Goal: Transaction & Acquisition: Purchase product/service

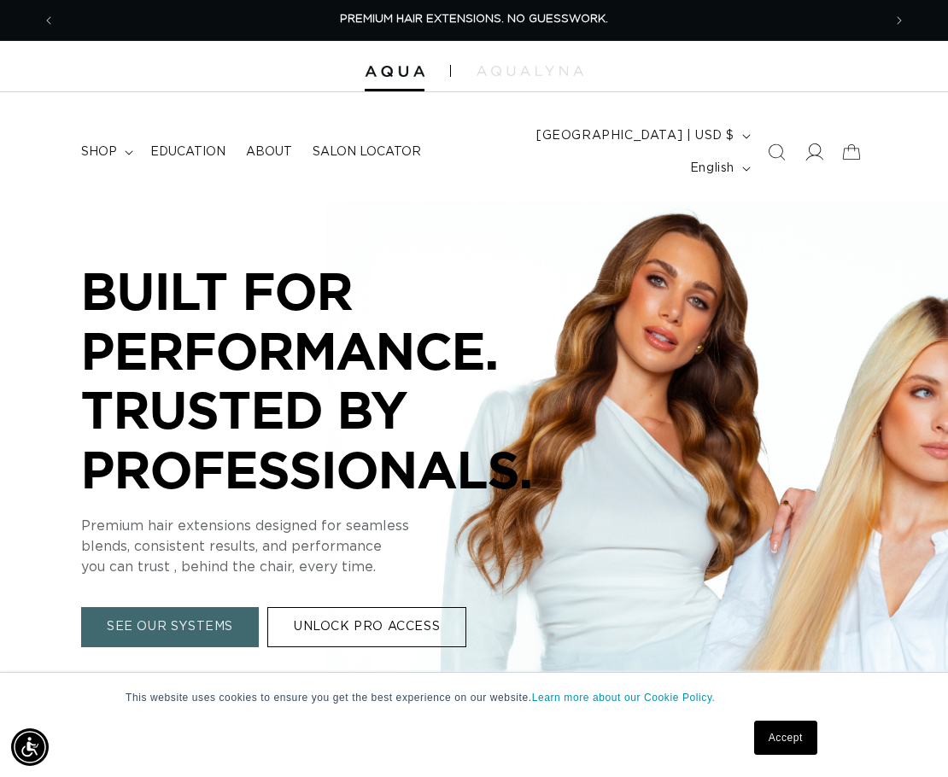
click at [815, 146] on icon at bounding box center [813, 152] width 18 height 18
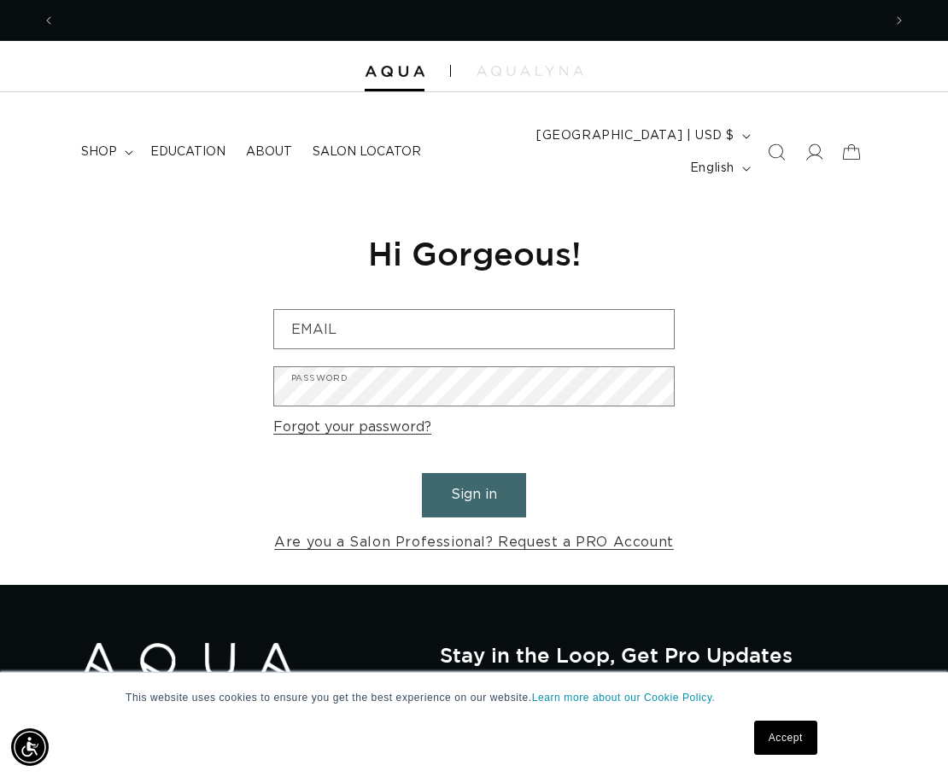
scroll to position [0, 826]
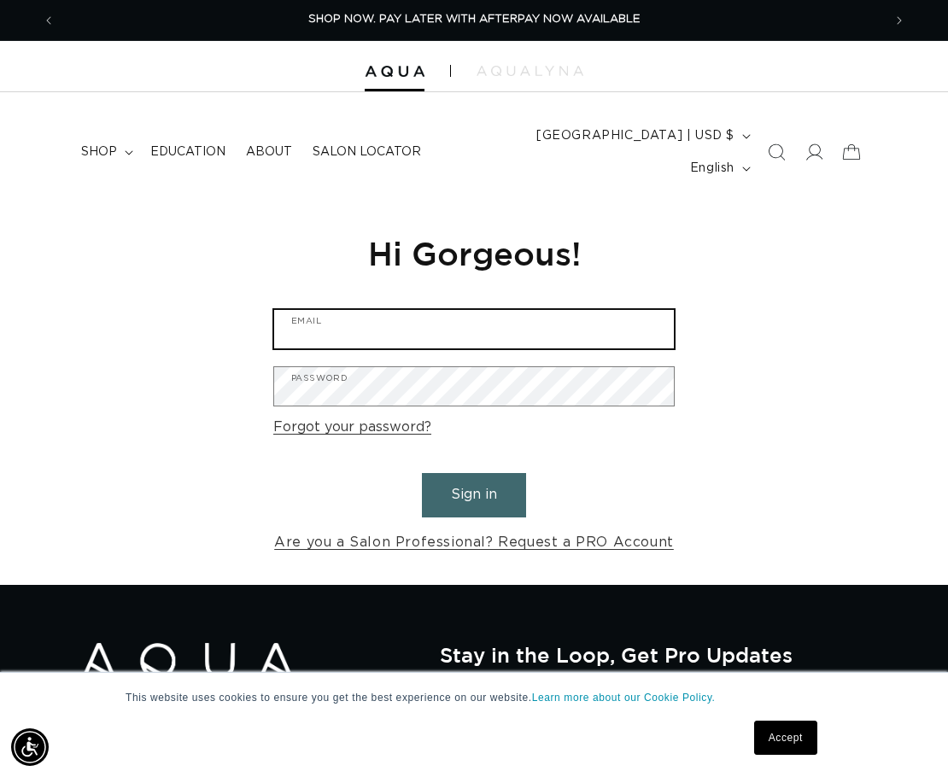
click at [375, 310] on input "Email" at bounding box center [474, 329] width 400 height 38
type input "smasseysells@gmail.com"
drag, startPoint x: 521, startPoint y: 312, endPoint x: 254, endPoint y: 306, distance: 266.4
click at [254, 306] on div "Reset your password We will send you an email to reset your password Email Subm…" at bounding box center [474, 392] width 948 height 383
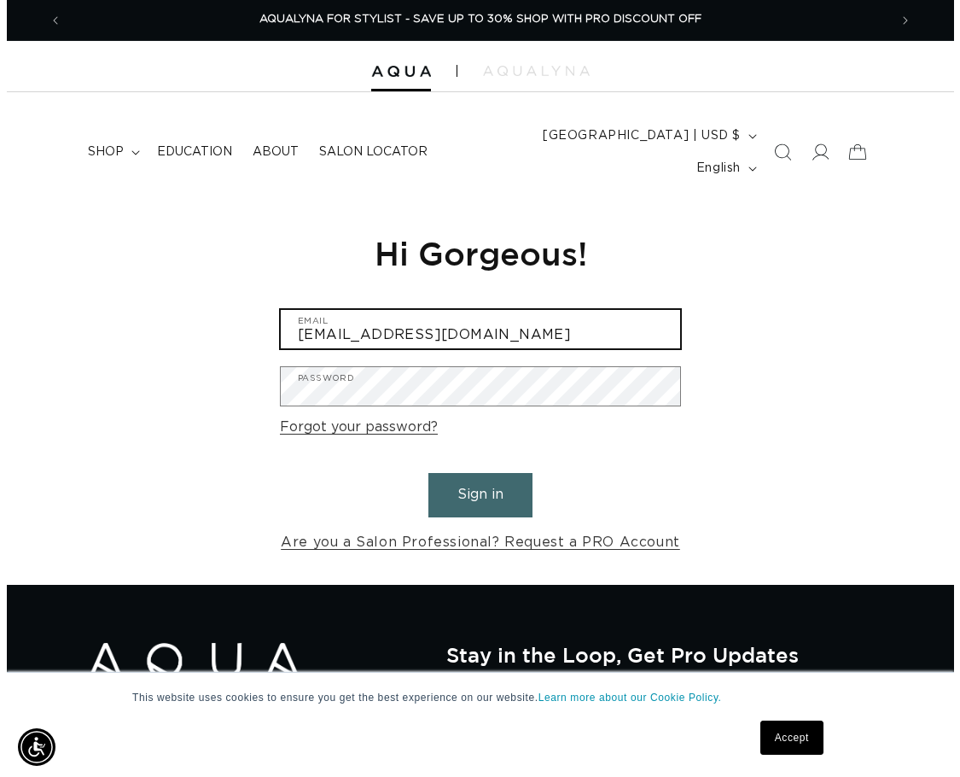
scroll to position [0, 1678]
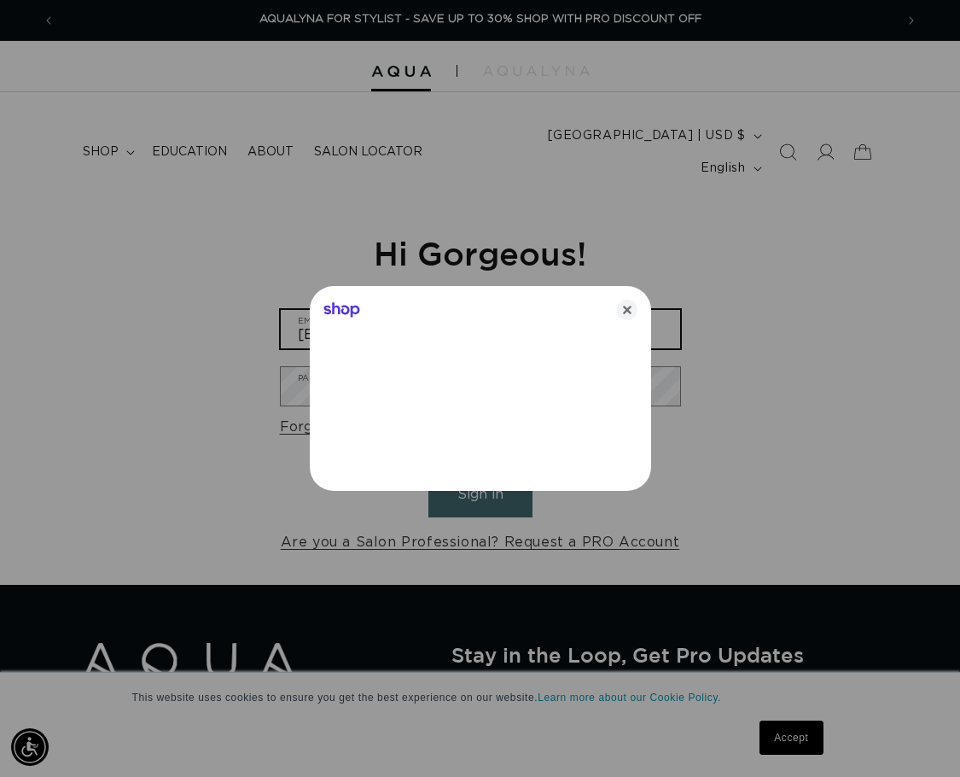
type input "shannonshair@yahoo.com"
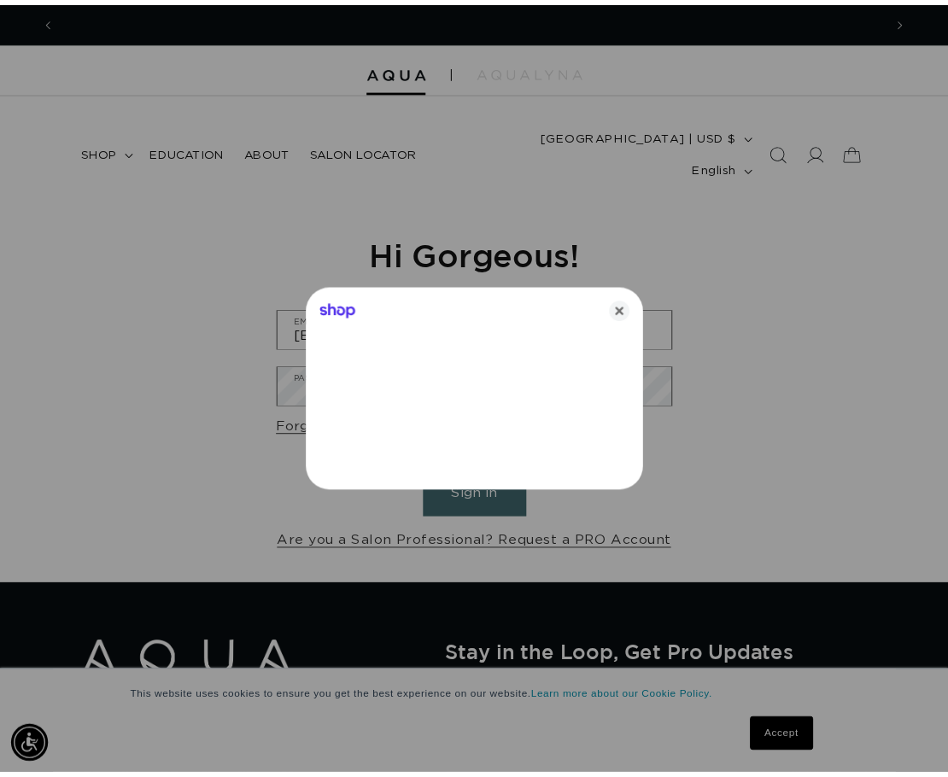
scroll to position [0, 0]
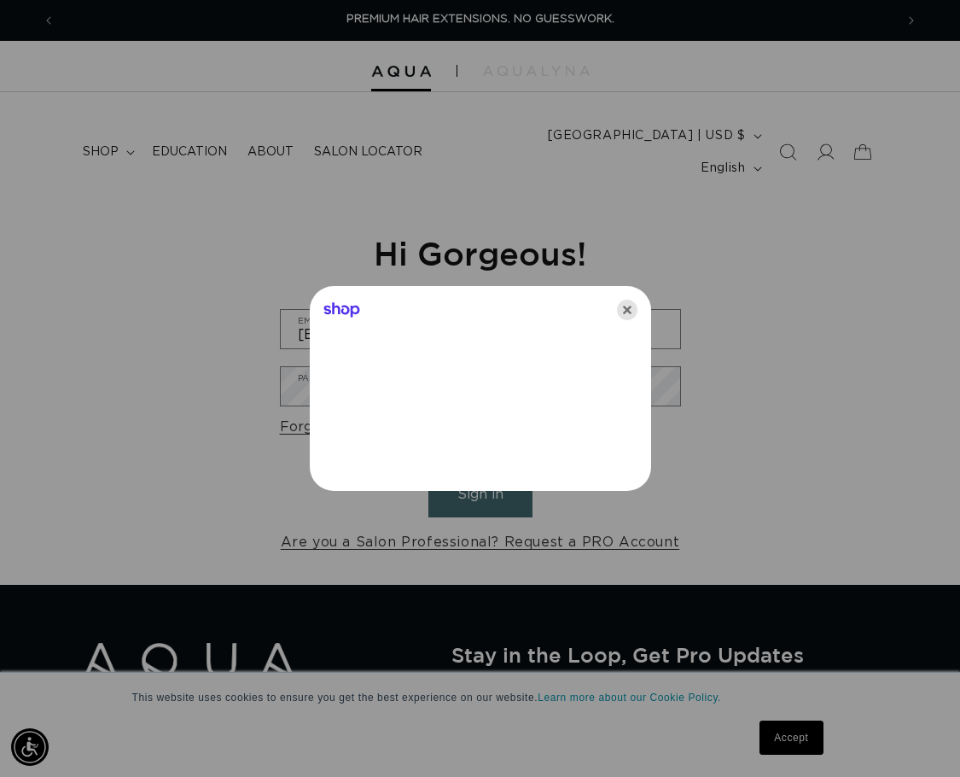
click at [621, 309] on icon "Close" at bounding box center [627, 310] width 20 height 20
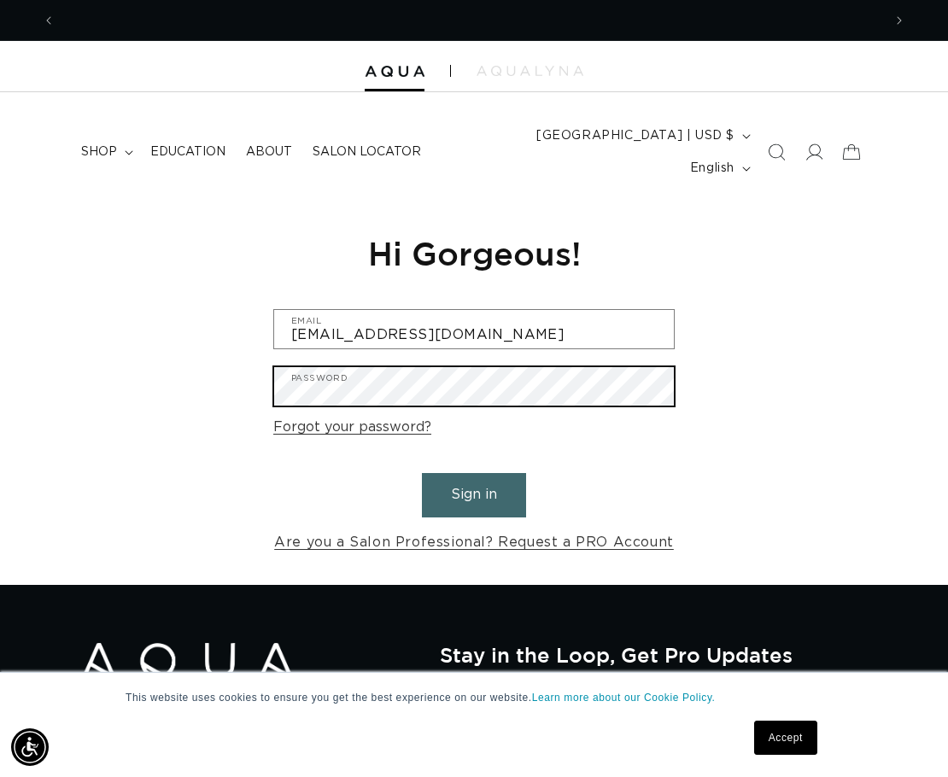
scroll to position [0, 826]
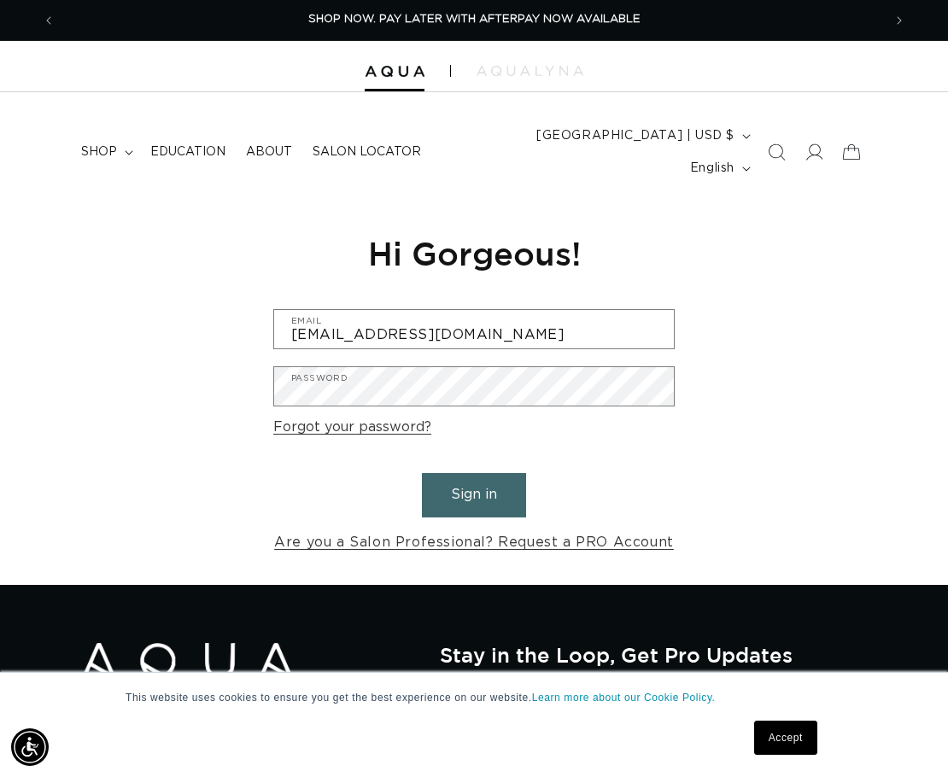
click at [470, 473] on button "Sign in" at bounding box center [474, 495] width 104 height 44
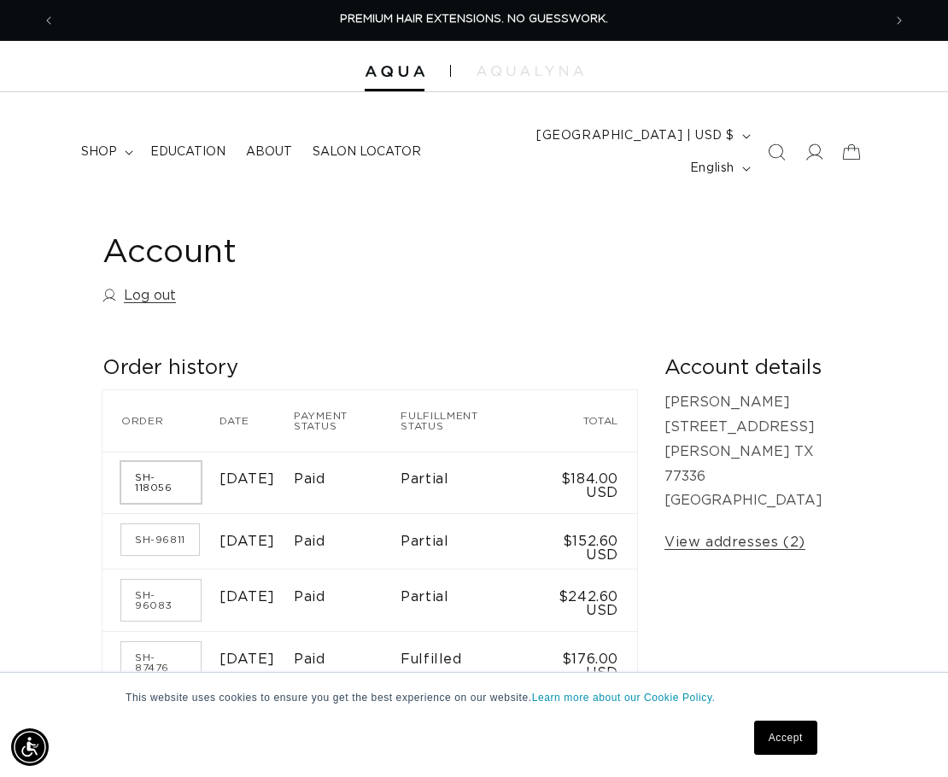
click at [149, 462] on link "SH-118056" at bounding box center [160, 482] width 79 height 41
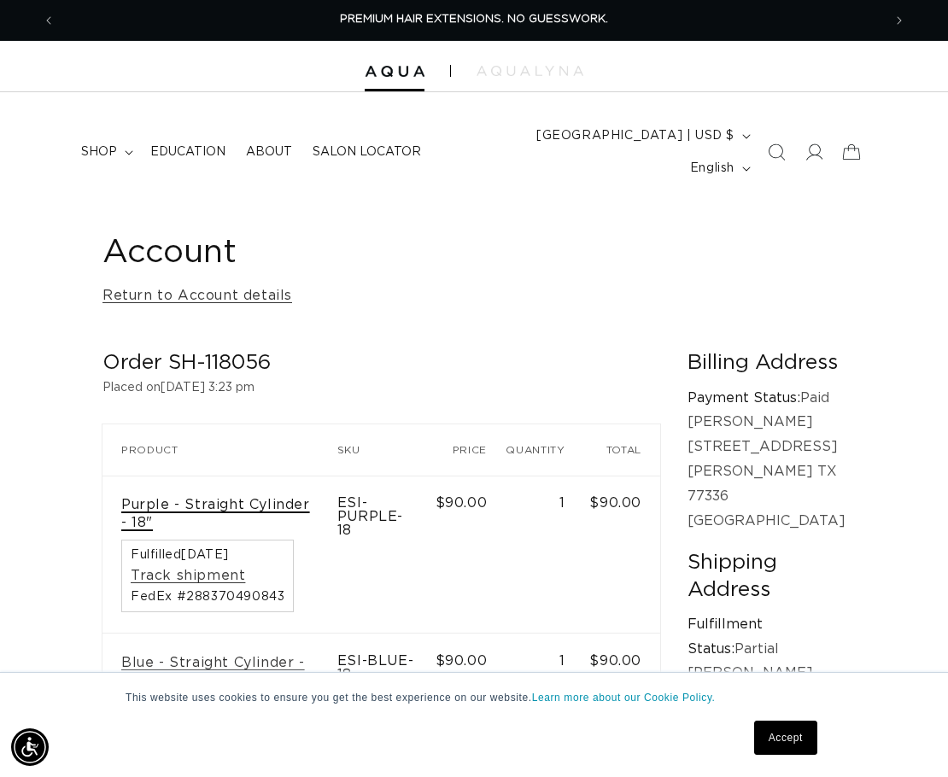
click at [236, 496] on link "Purple - Straight Cylinder - 18"" at bounding box center [219, 514] width 197 height 36
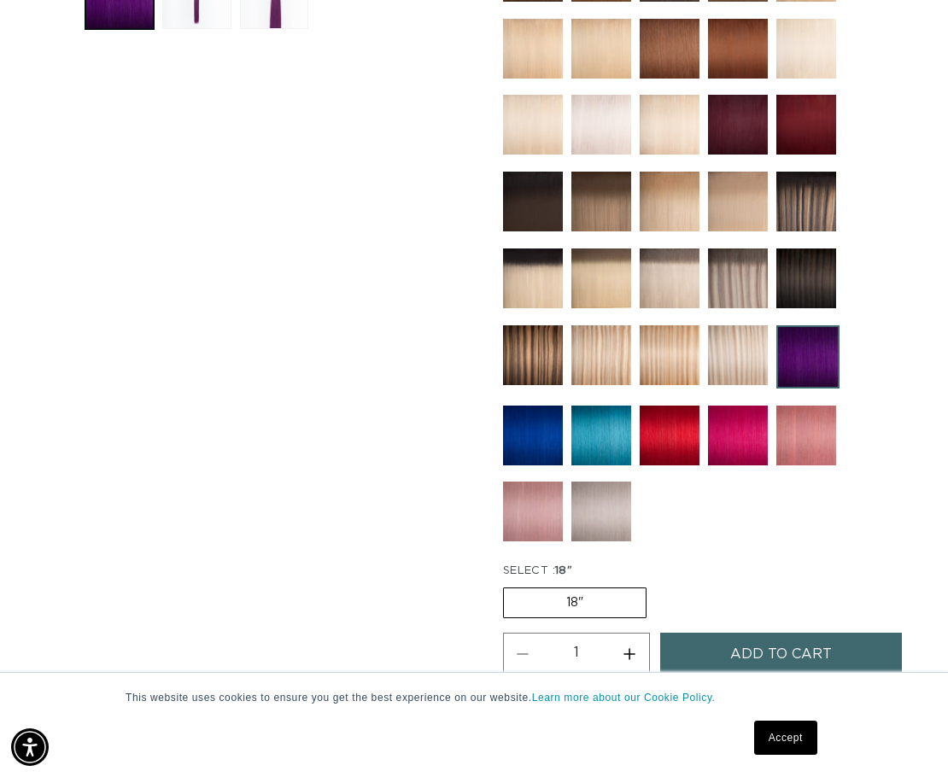
click at [769, 633] on span "Add to cart" at bounding box center [781, 655] width 102 height 44
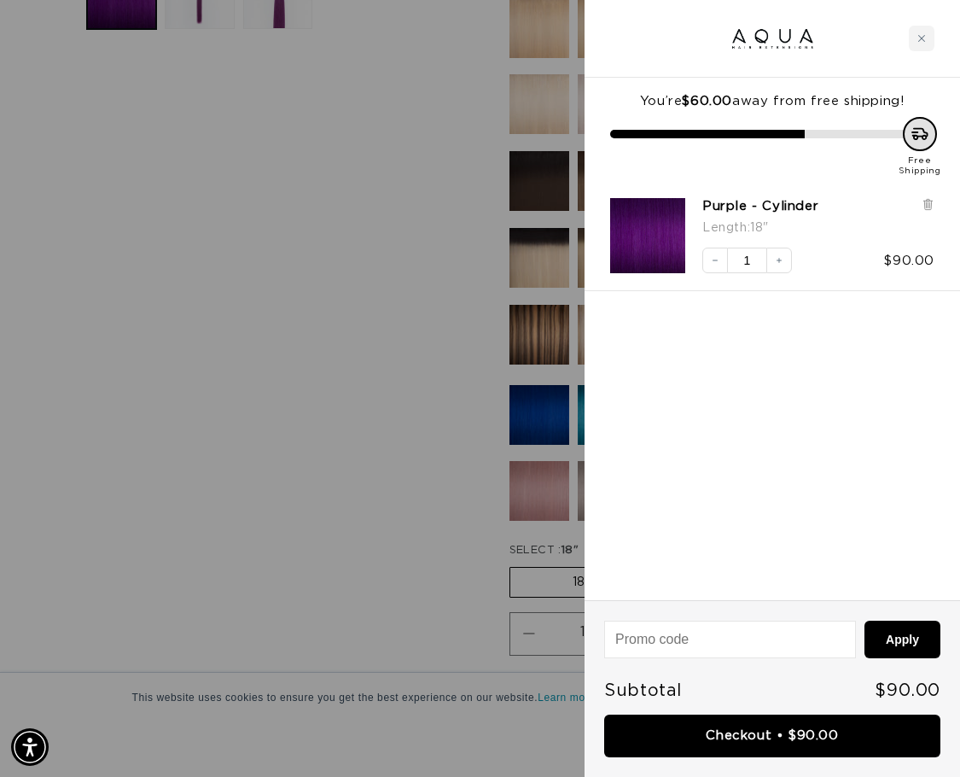
scroll to position [0, 839]
click at [314, 523] on div at bounding box center [480, 388] width 960 height 777
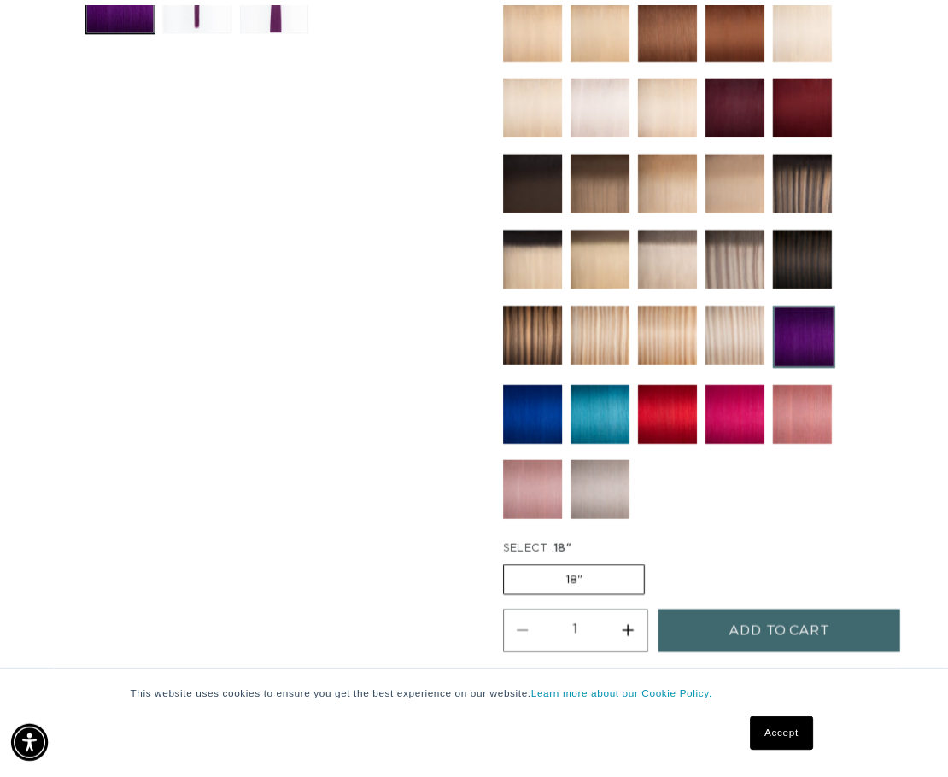
scroll to position [0, 826]
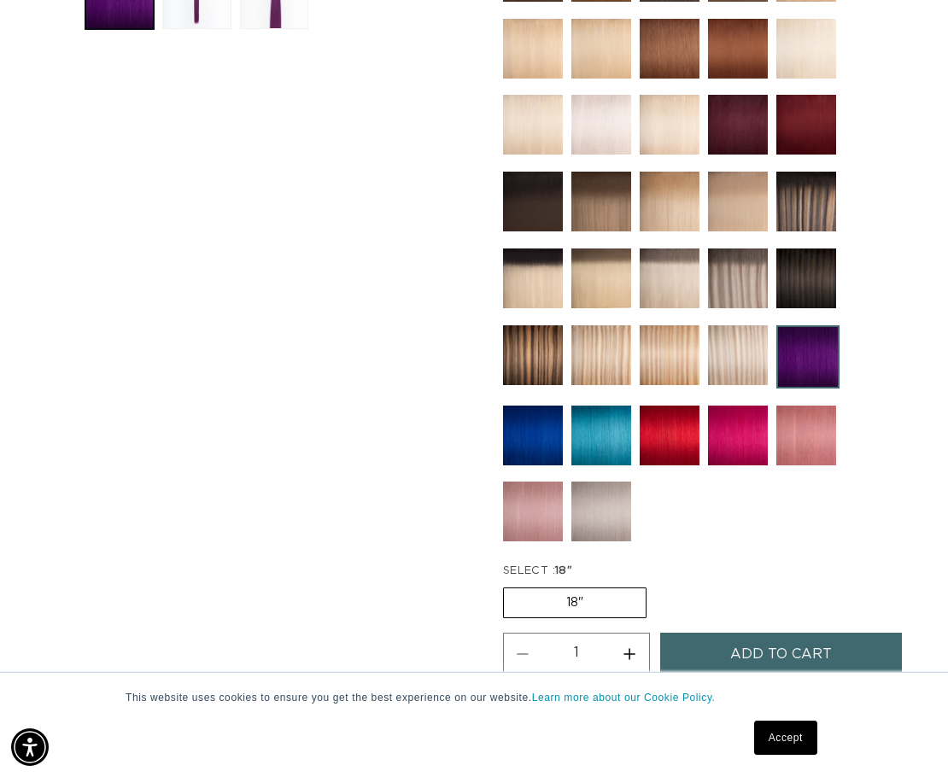
click at [544, 405] on img at bounding box center [533, 435] width 60 height 60
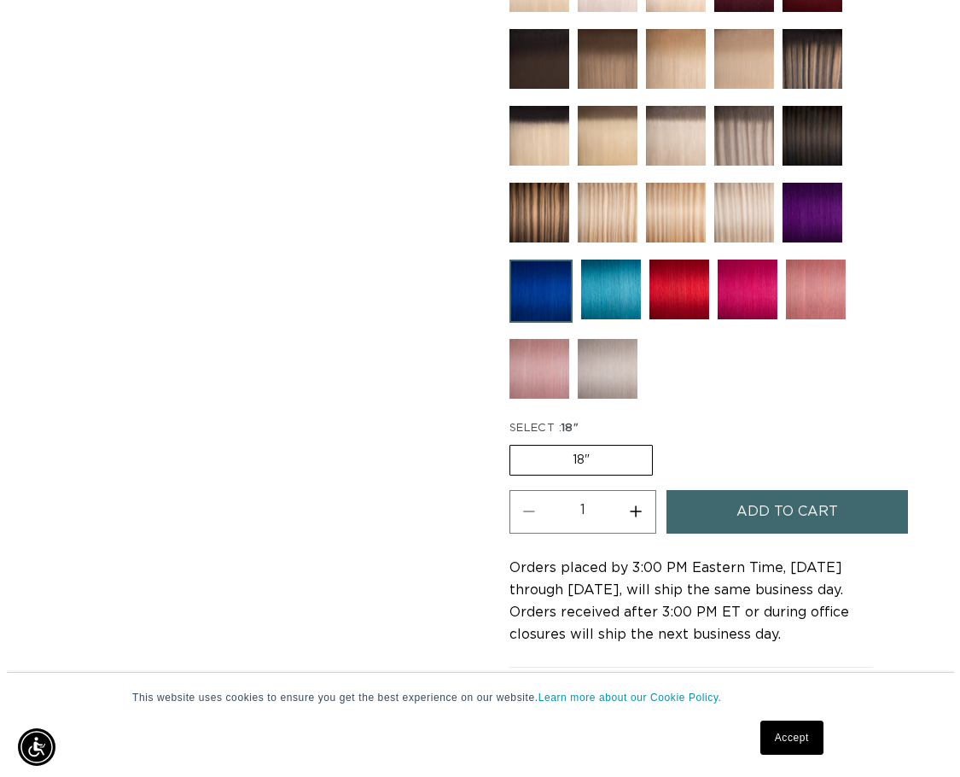
scroll to position [853, 0]
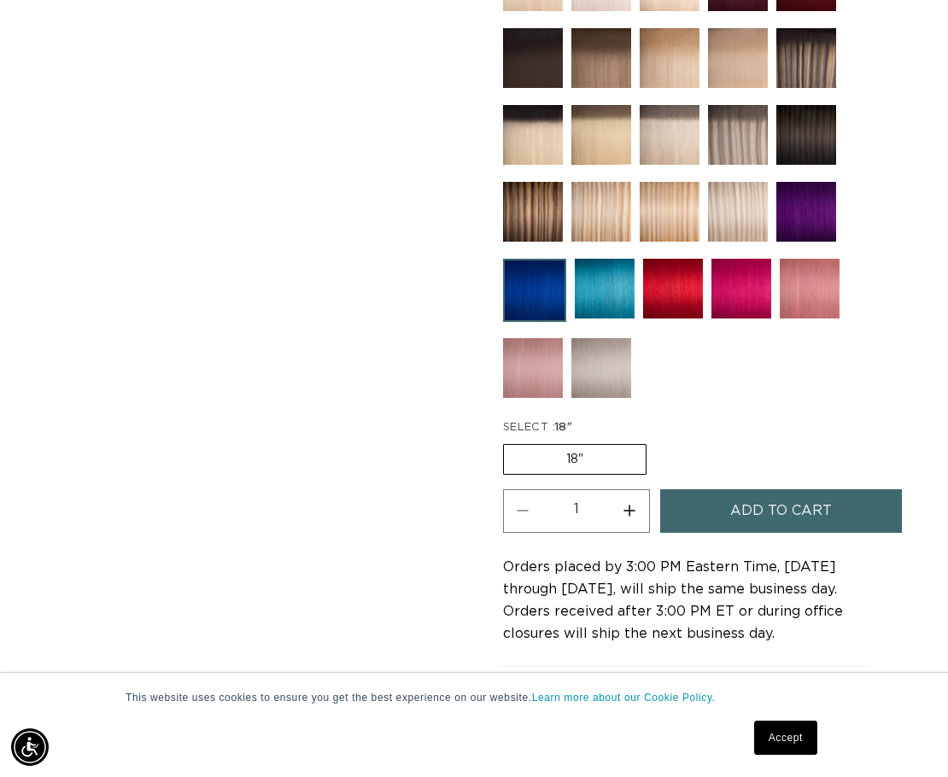
click at [773, 489] on span "Add to cart" at bounding box center [781, 511] width 102 height 44
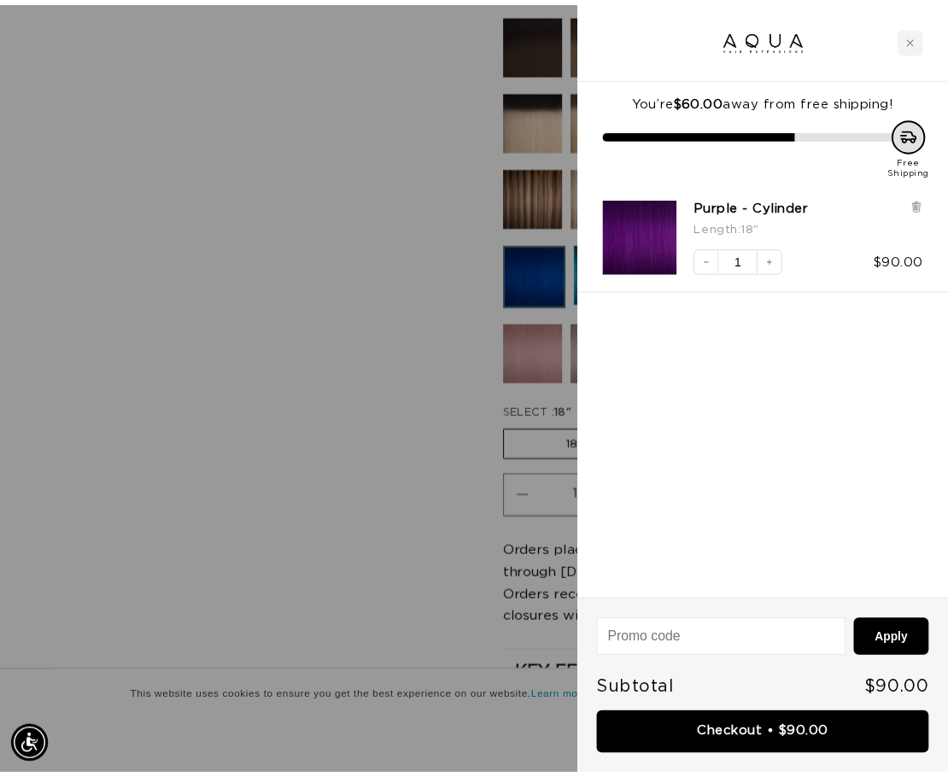
scroll to position [0, 839]
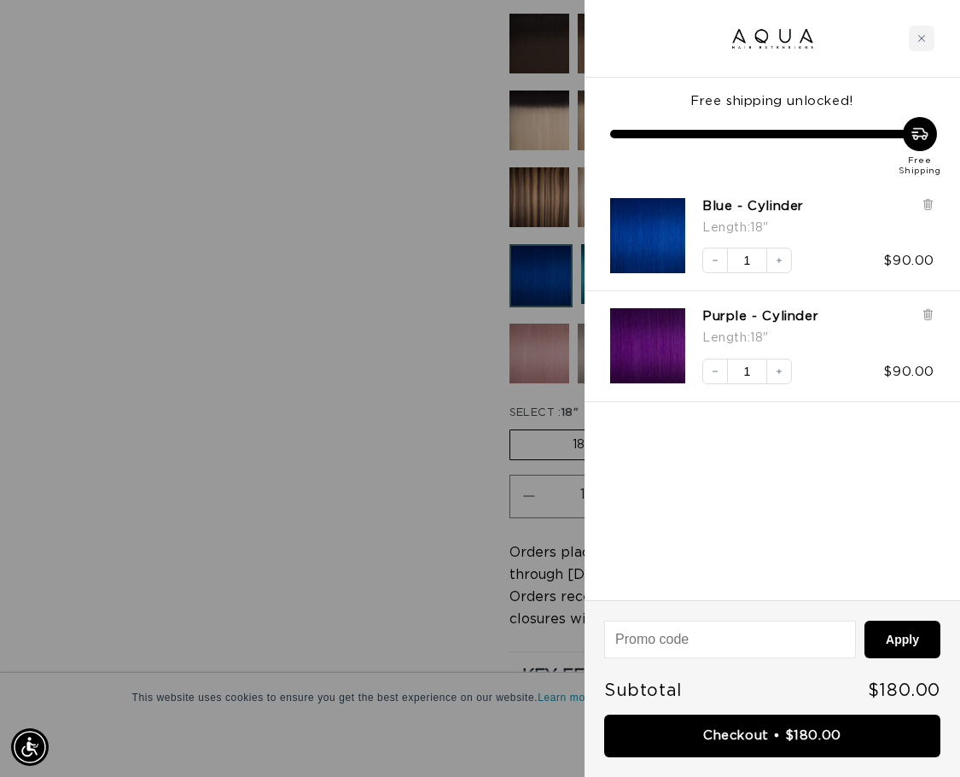
click at [302, 511] on div at bounding box center [480, 388] width 960 height 777
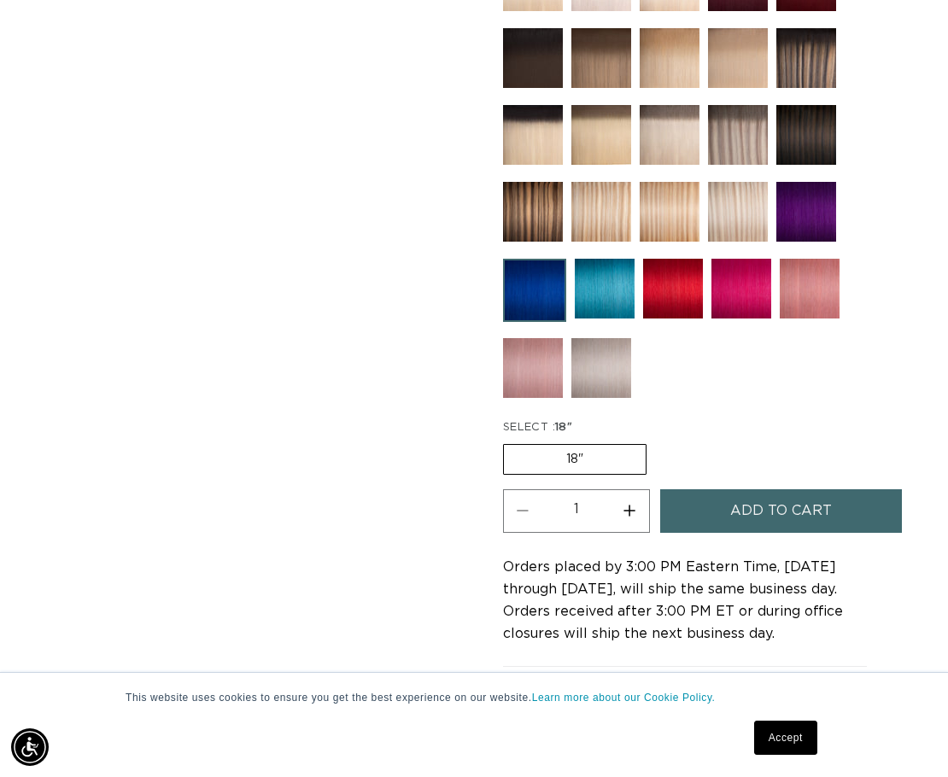
scroll to position [0, 1653]
click at [734, 278] on img at bounding box center [741, 289] width 60 height 60
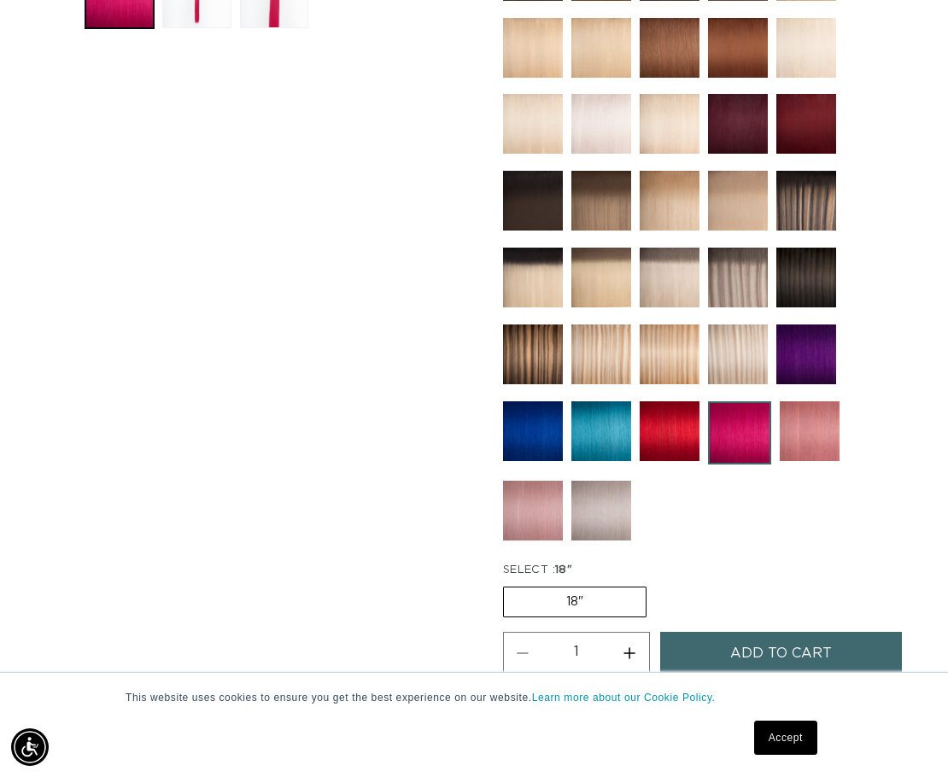
scroll to position [711, 0]
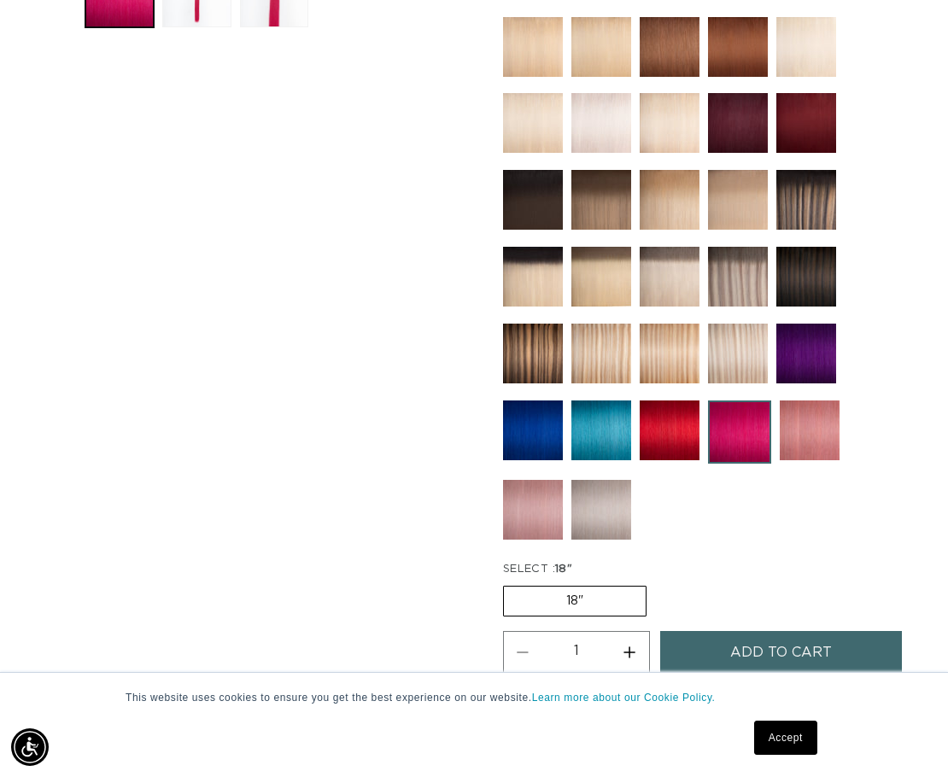
click at [611, 410] on img at bounding box center [601, 430] width 60 height 60
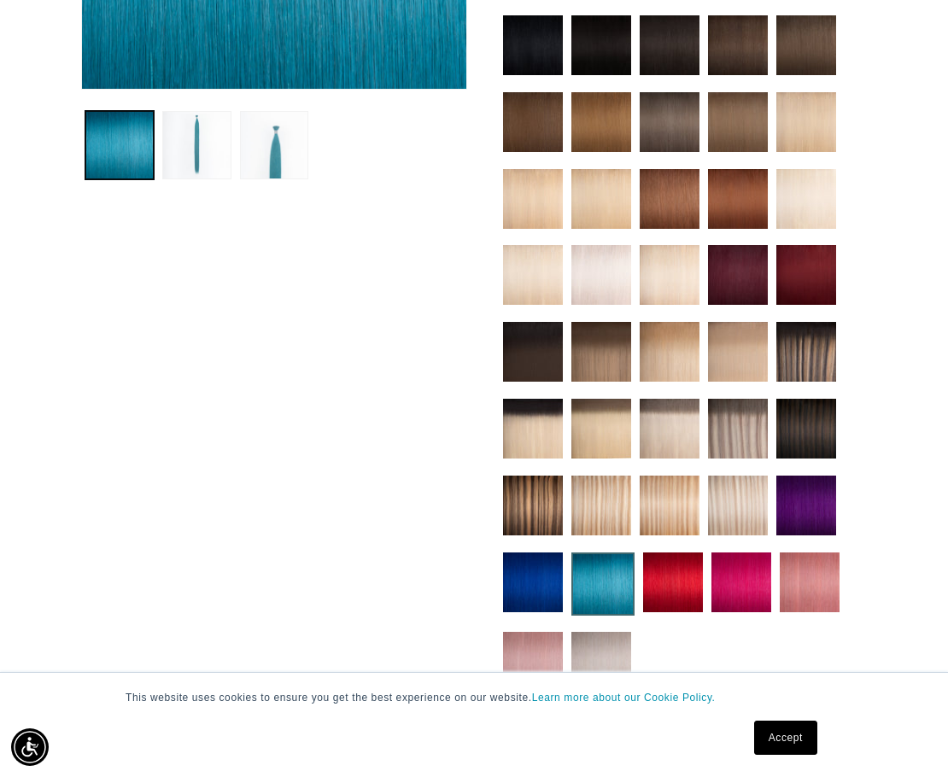
scroll to position [0, 826]
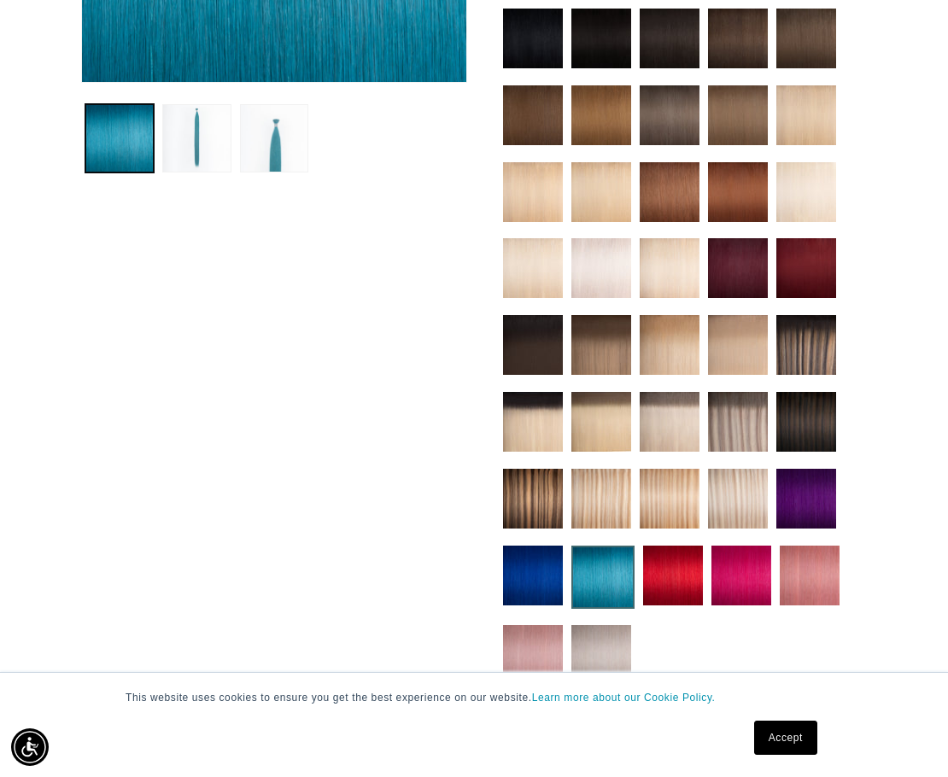
click at [808, 742] on link "Accept" at bounding box center [785, 737] width 63 height 34
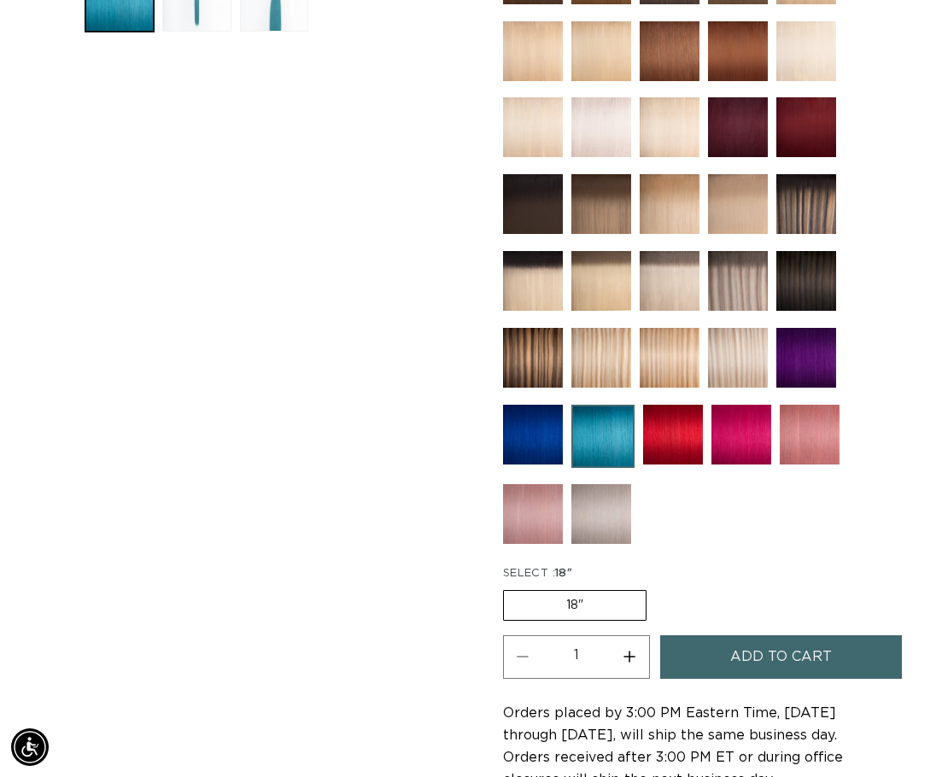
scroll to position [708, 0]
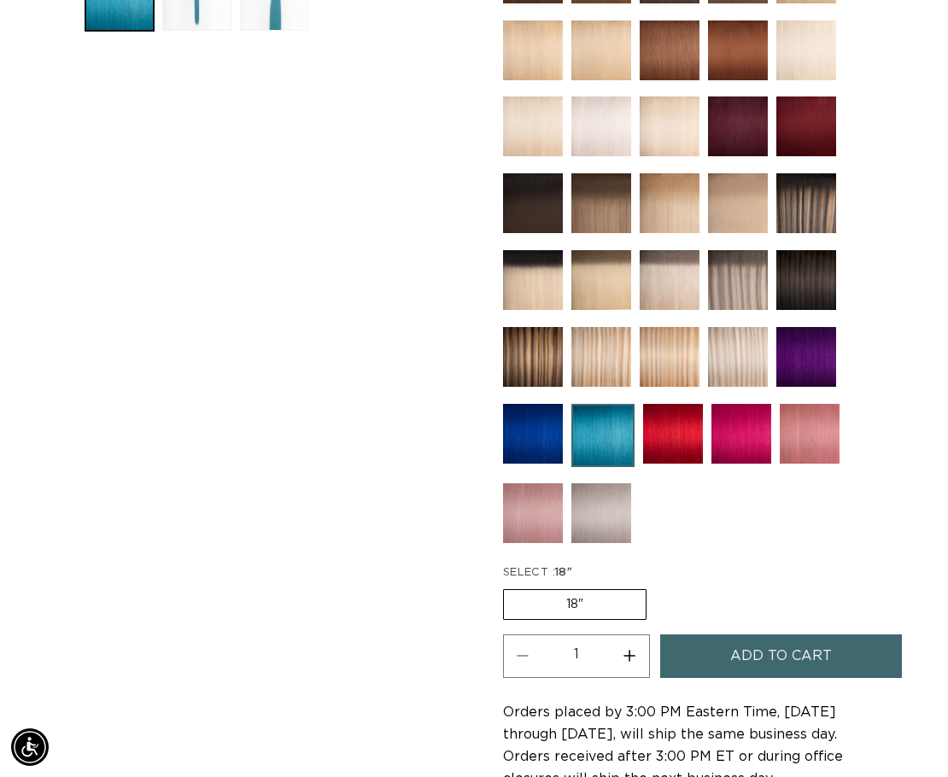
click at [752, 634] on span "Add to cart" at bounding box center [781, 656] width 102 height 44
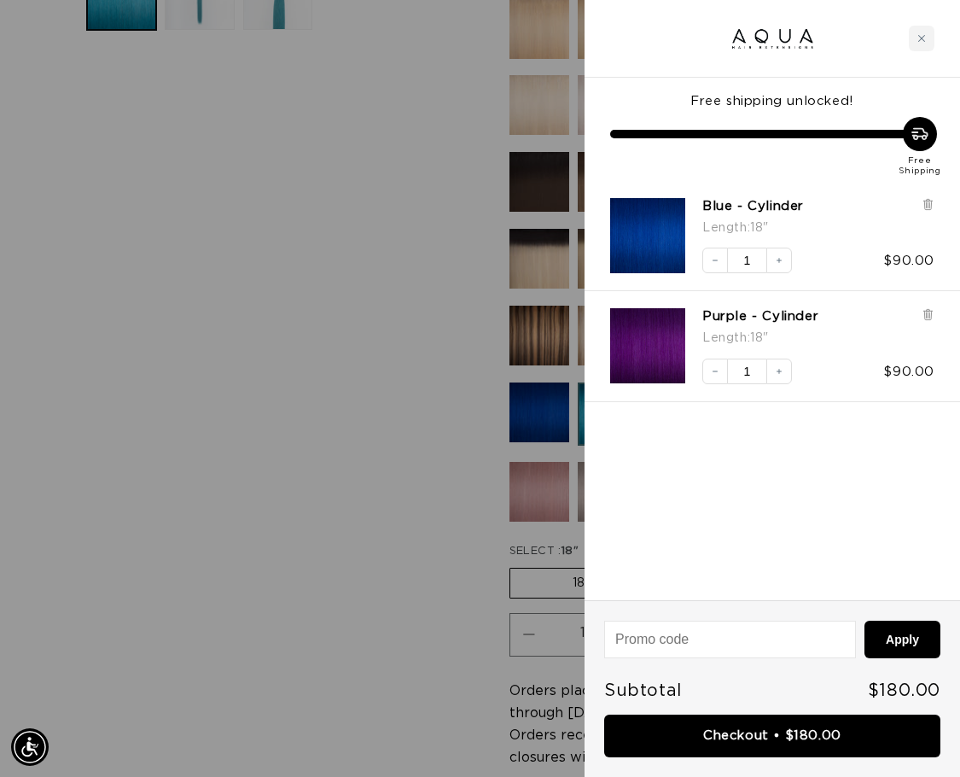
scroll to position [0, 0]
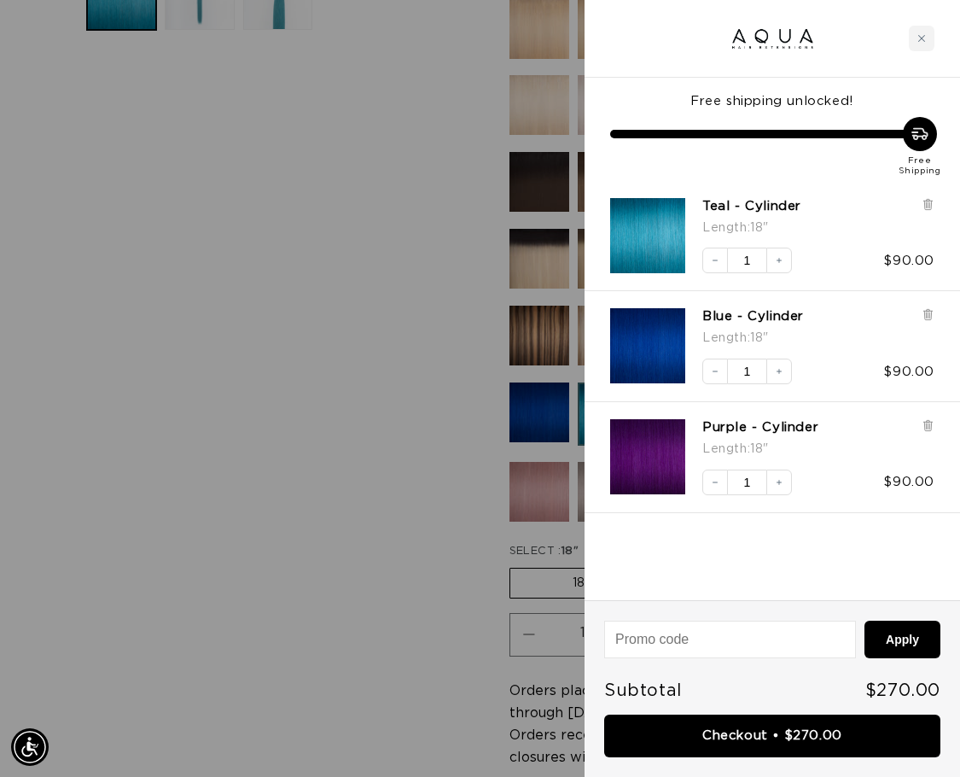
click at [392, 563] on div at bounding box center [480, 388] width 960 height 777
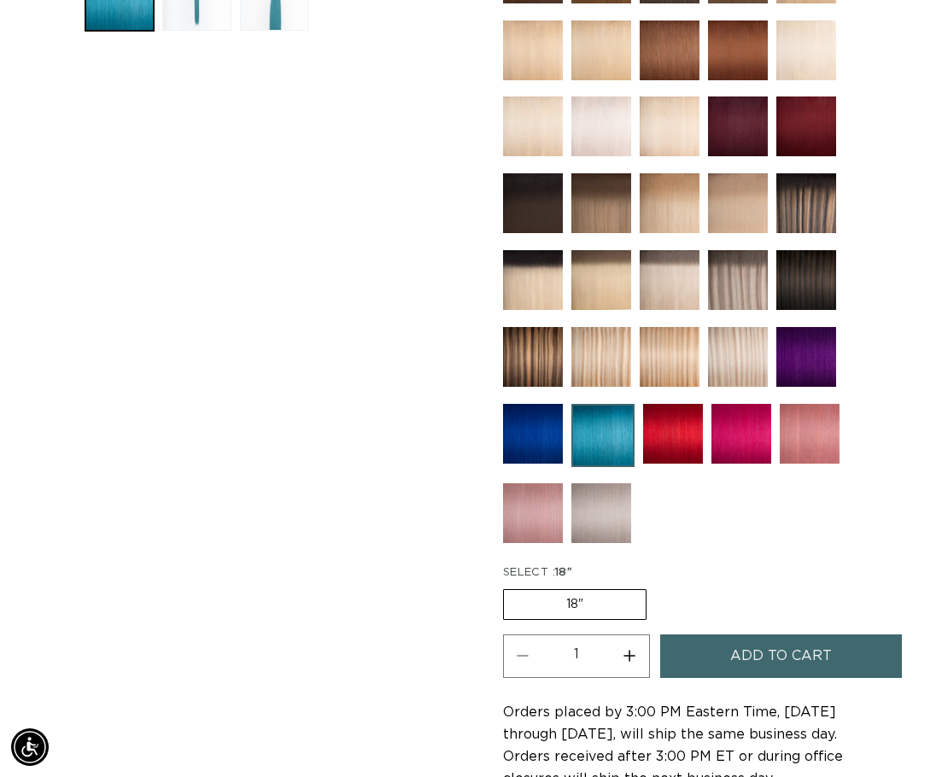
scroll to position [0, 826]
click at [802, 416] on img at bounding box center [809, 434] width 60 height 60
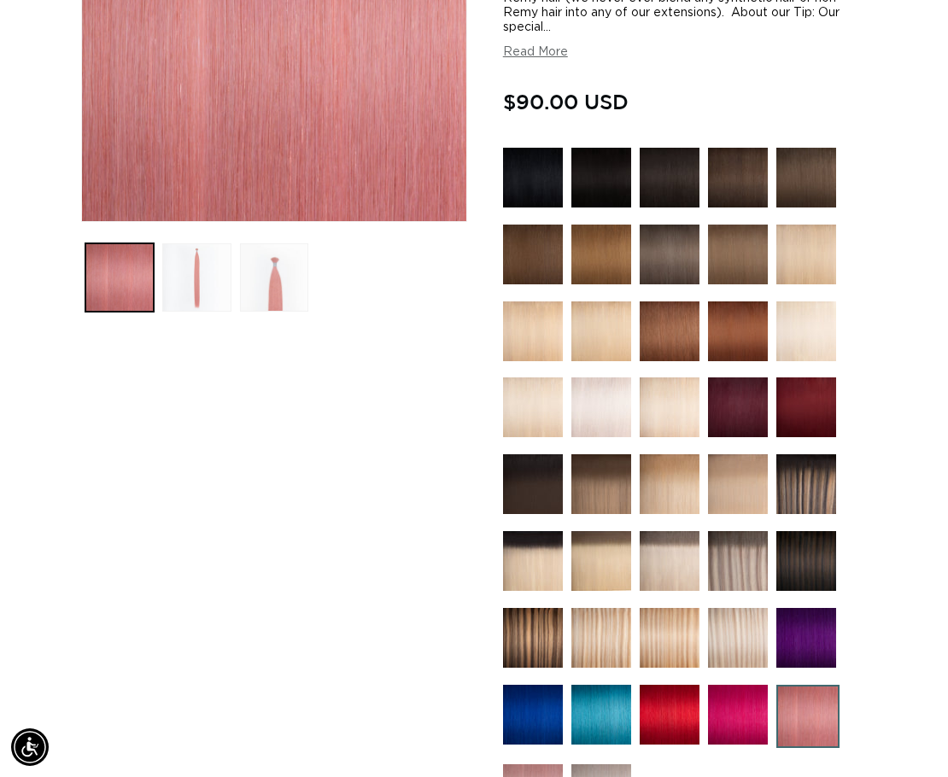
scroll to position [0, 826]
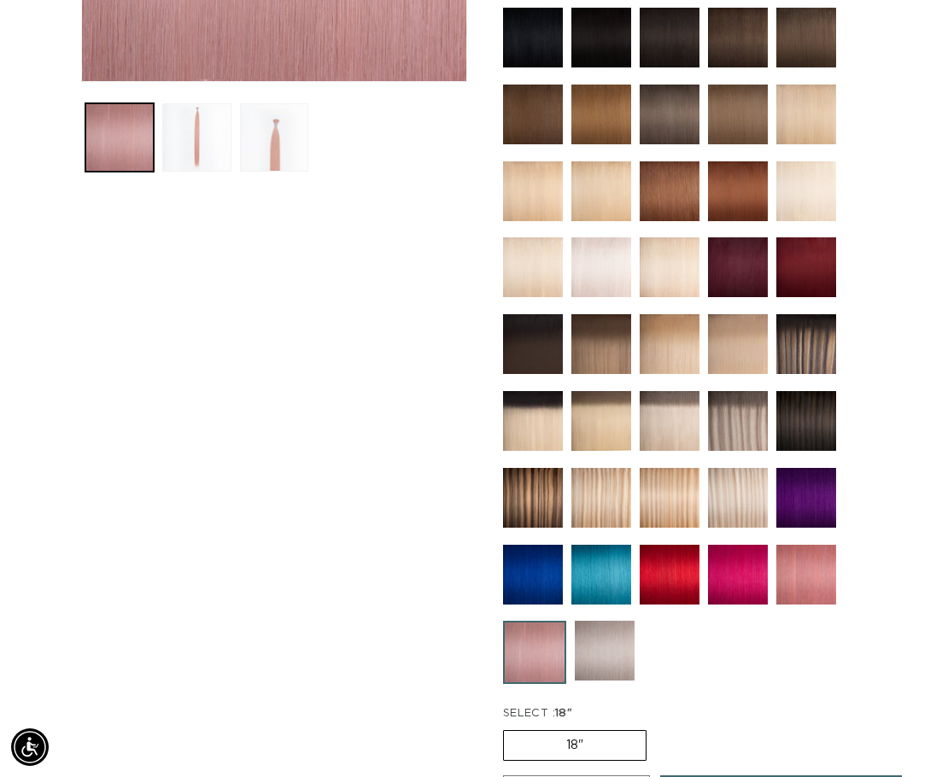
scroll to position [568, 0]
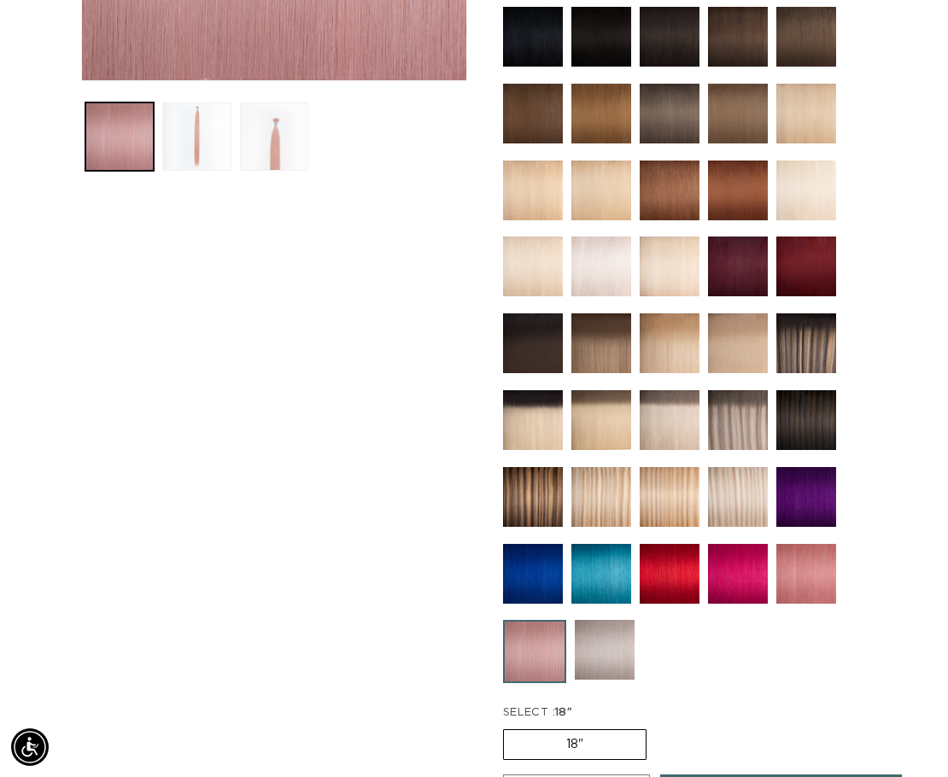
click at [608, 639] on img at bounding box center [605, 650] width 60 height 60
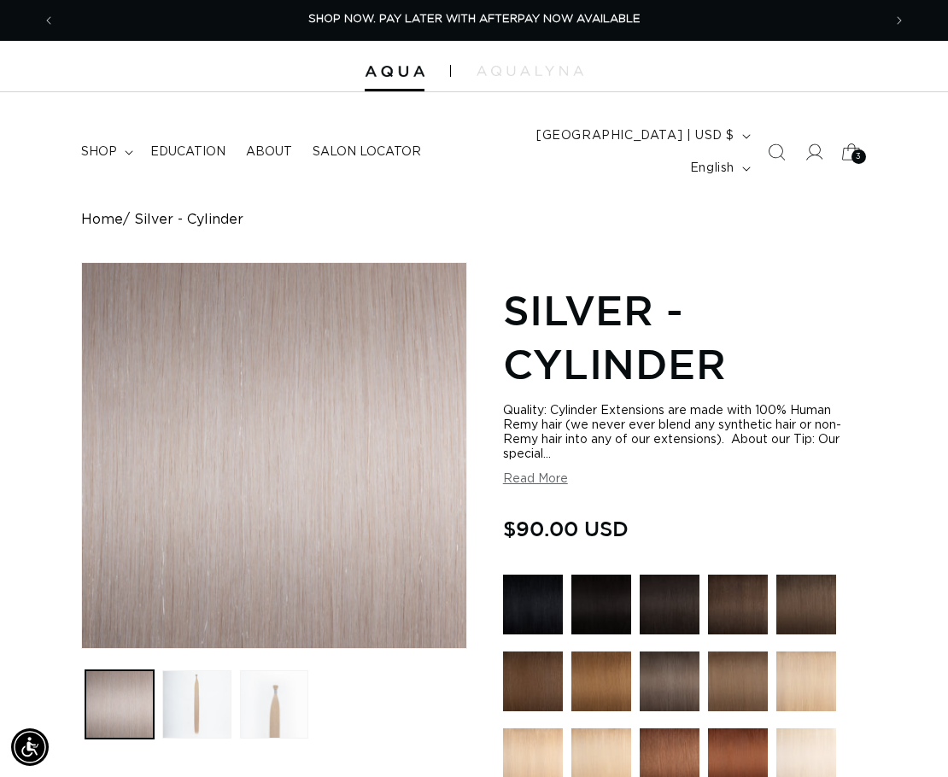
click at [846, 153] on icon at bounding box center [851, 152] width 40 height 40
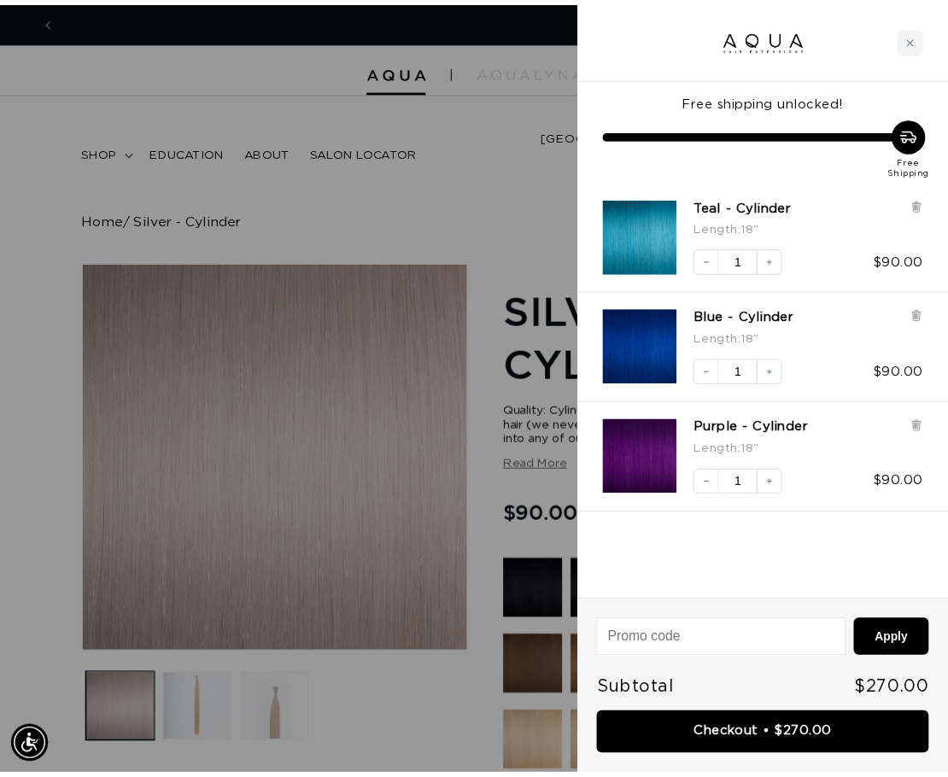
scroll to position [0, 839]
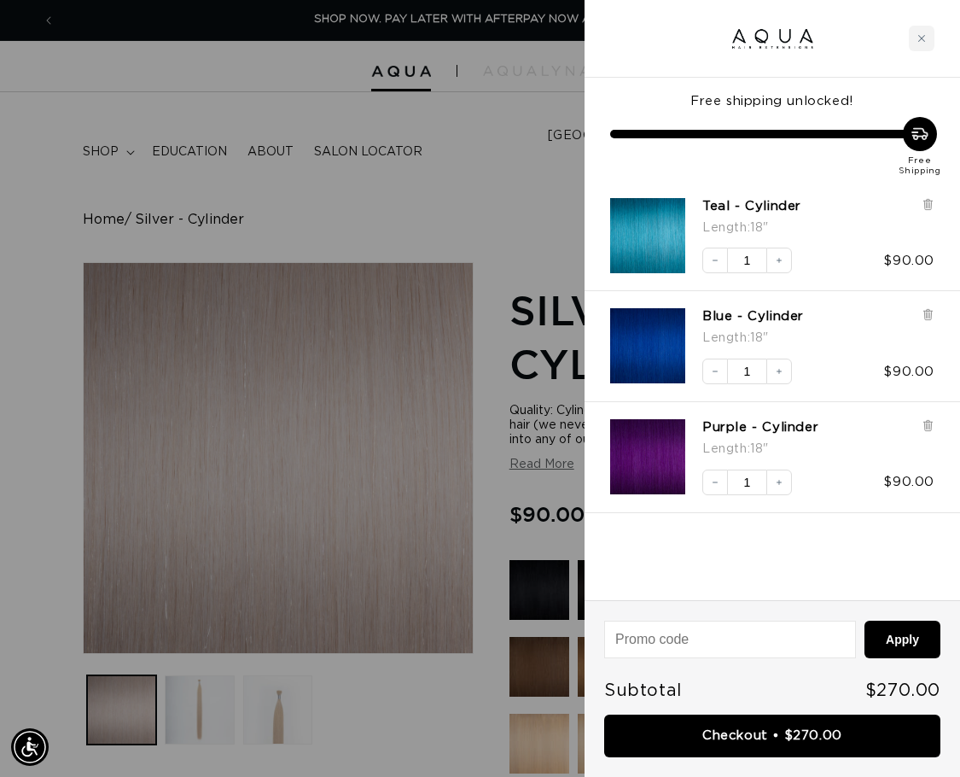
drag, startPoint x: 916, startPoint y: 34, endPoint x: 896, endPoint y: 45, distance: 22.6
click at [917, 34] on div "Close cart" at bounding box center [922, 39] width 26 height 26
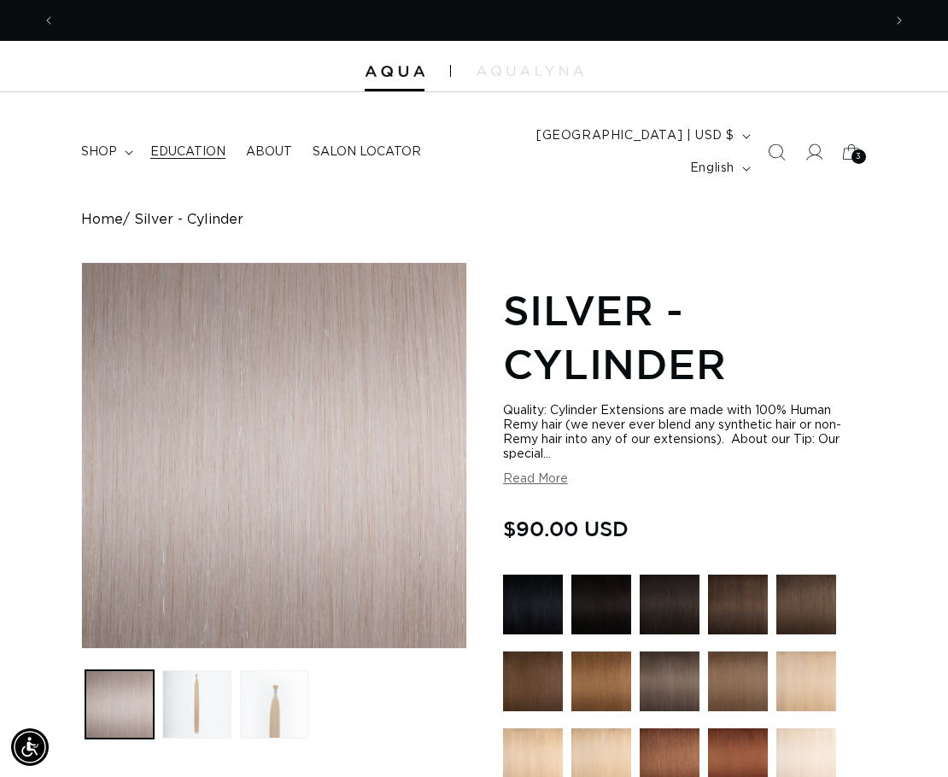
scroll to position [0, 1653]
click at [549, 73] on img at bounding box center [529, 71] width 107 height 10
click at [211, 670] on button "Load image 2 in gallery view" at bounding box center [196, 704] width 68 height 68
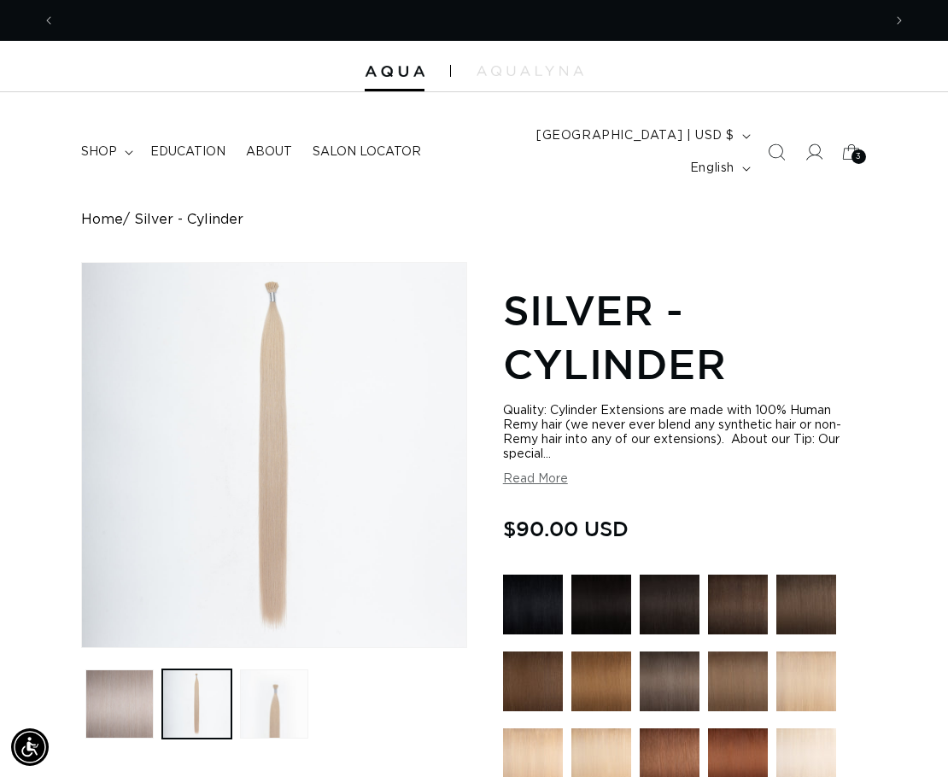
scroll to position [0, 1653]
click at [816, 143] on icon at bounding box center [813, 152] width 18 height 18
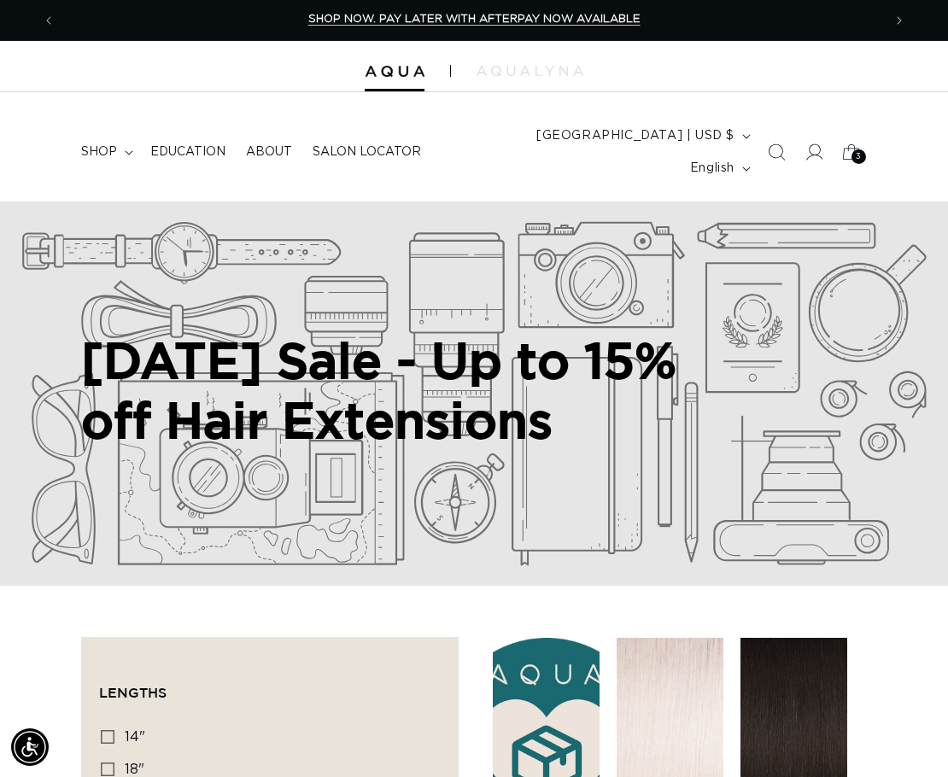
scroll to position [0, 1653]
click at [457, 330] on h2 "Labor Day Sale - Up to 15% off Hair Extensions" at bounding box center [405, 389] width 649 height 119
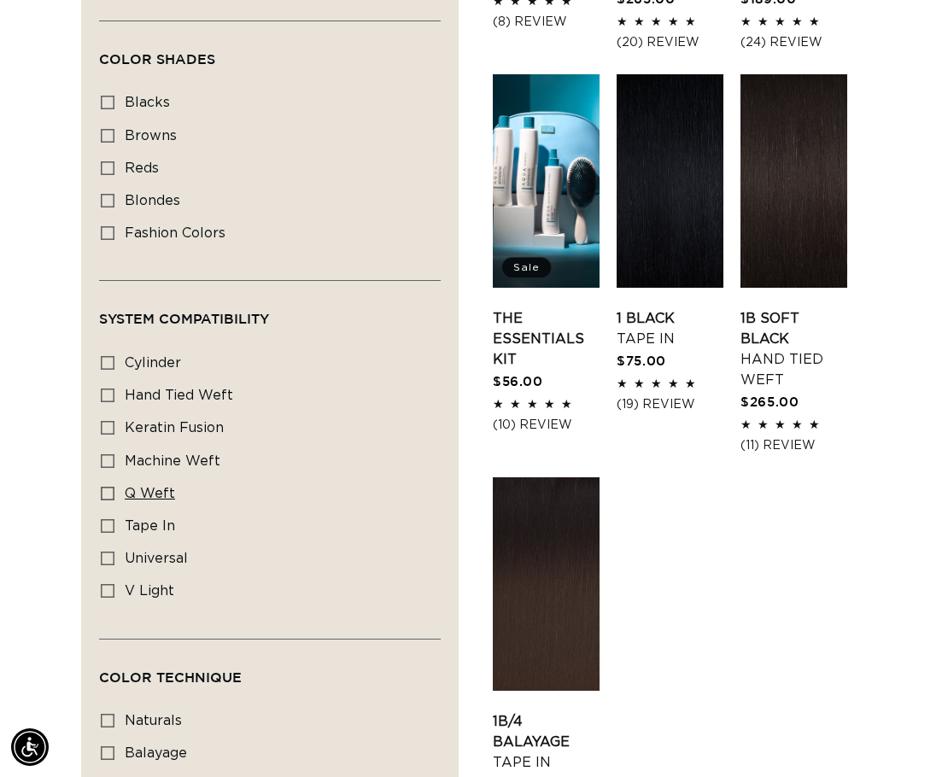
scroll to position [2134, 0]
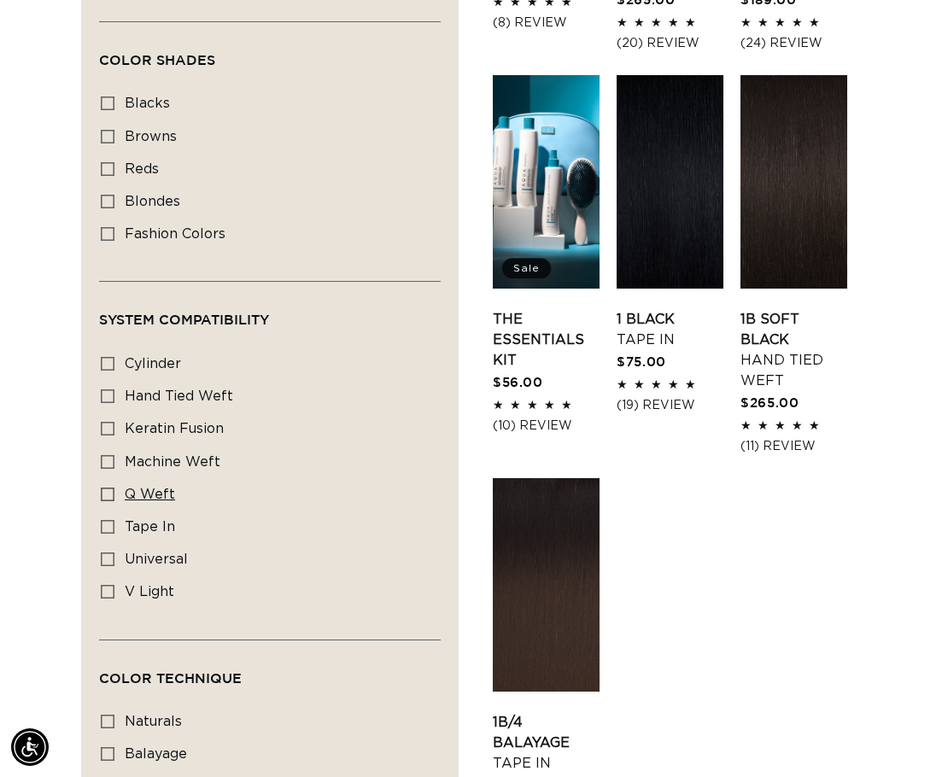
click at [108, 487] on icon at bounding box center [108, 494] width 14 height 14
click at [108, 487] on input "q weft q weft (1 product)" at bounding box center [108, 494] width 14 height 14
checkbox input "true"
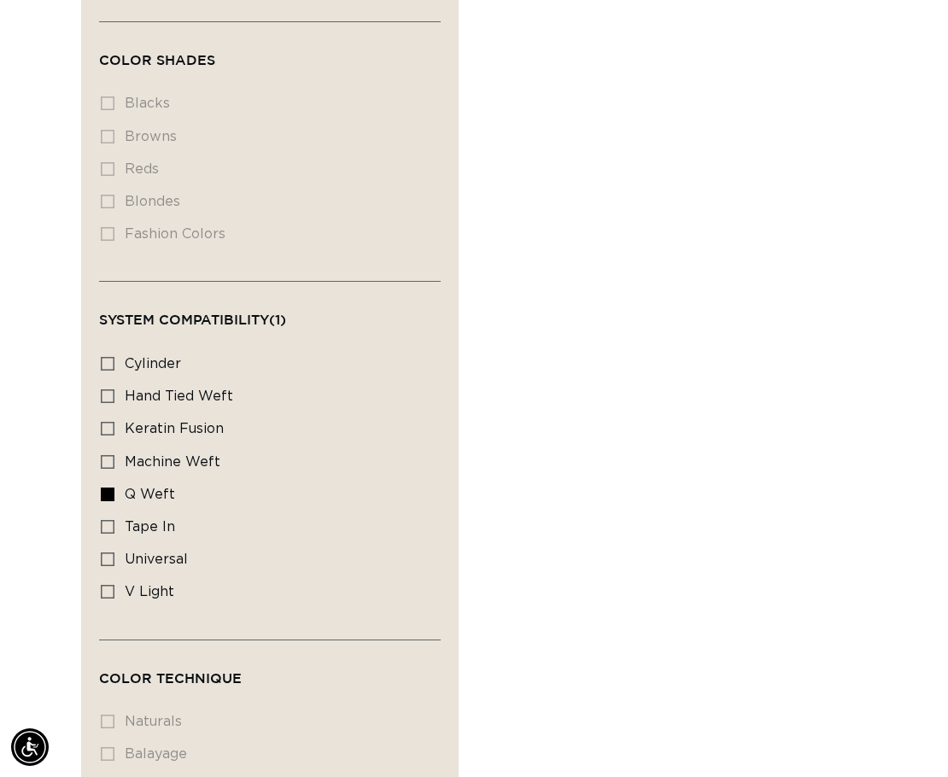
click at [109, 219] on li "fashion colors fashion colors (0 products)" at bounding box center [265, 235] width 328 height 32
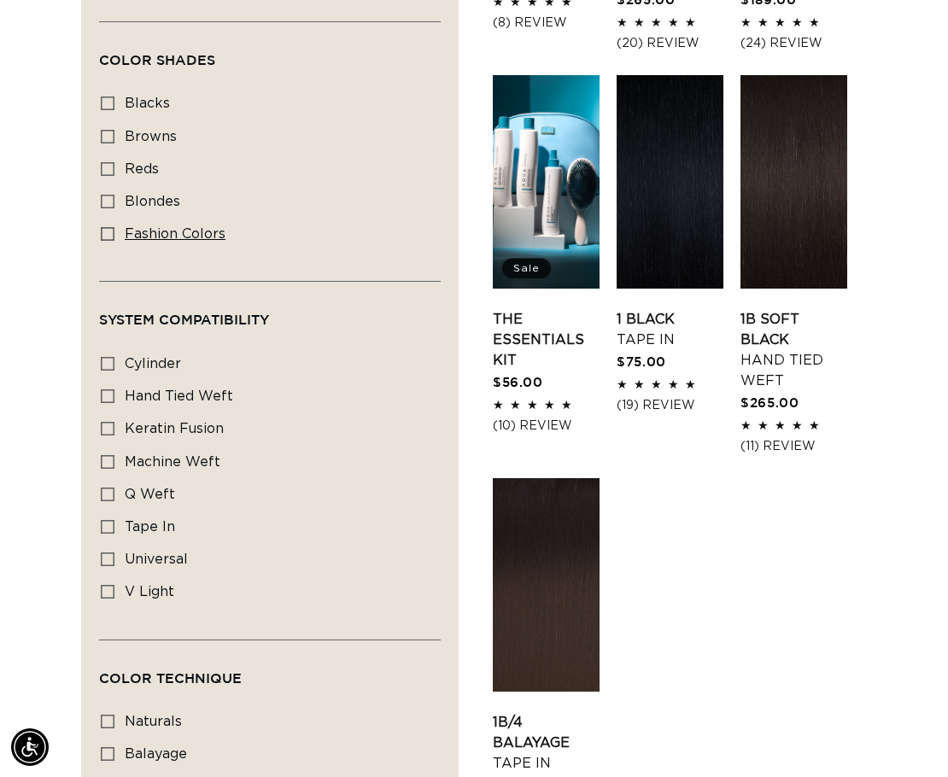
click at [110, 227] on icon at bounding box center [108, 234] width 14 height 14
click at [110, 227] on input "fashion colors fashion colors (16 products)" at bounding box center [108, 234] width 14 height 14
checkbox input "true"
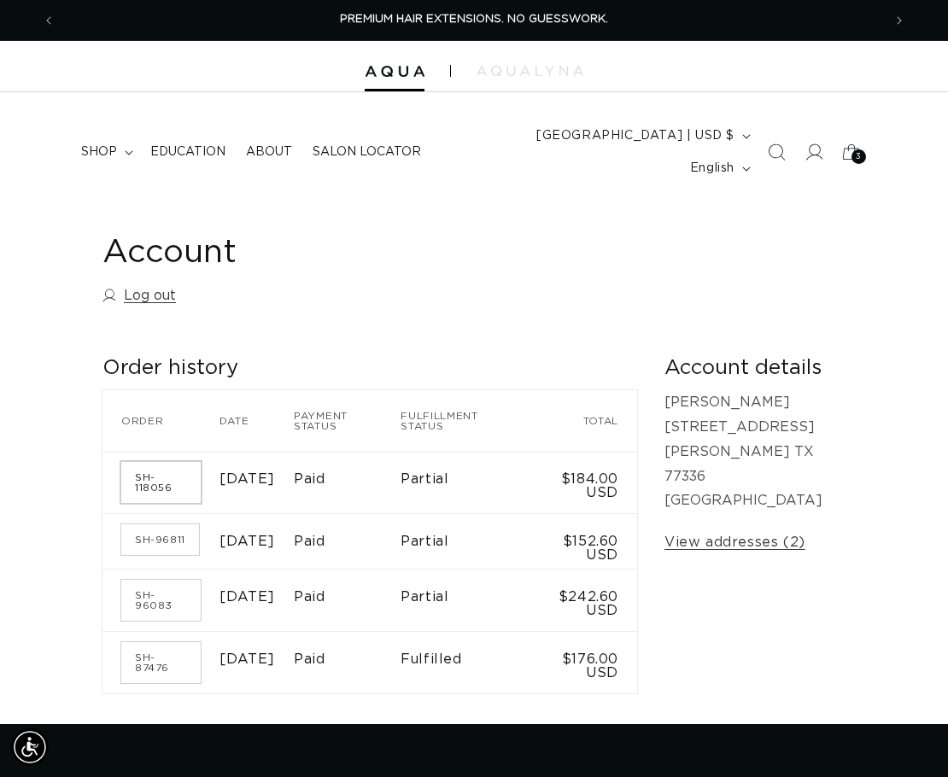
click at [162, 462] on link "SH-118056" at bounding box center [160, 482] width 79 height 41
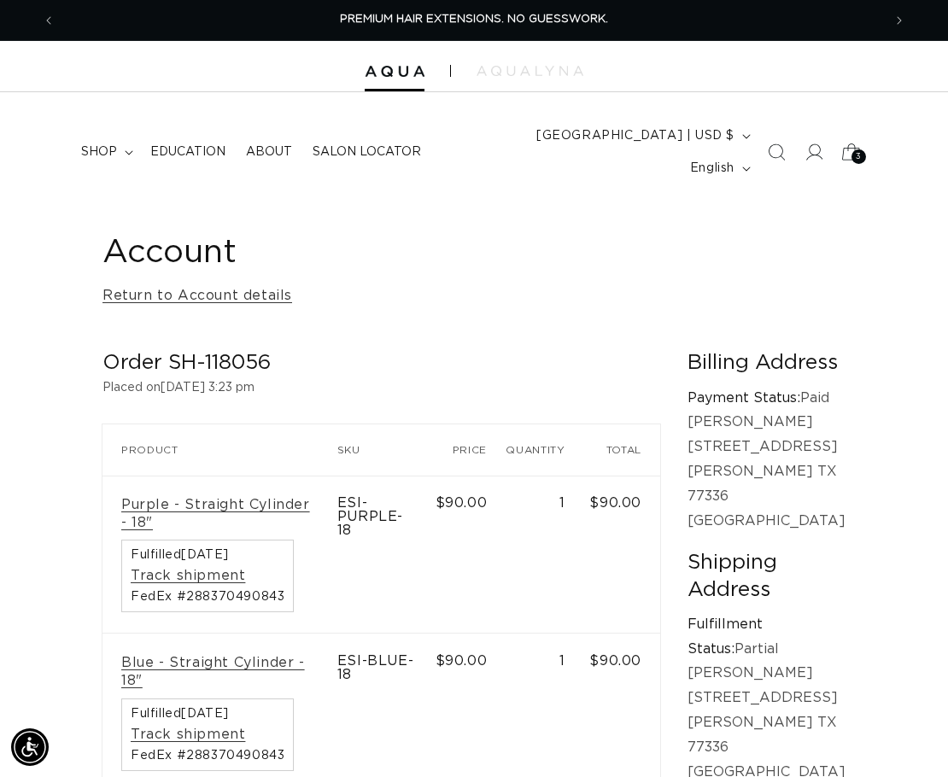
click at [856, 149] on span "3" at bounding box center [858, 156] width 6 height 15
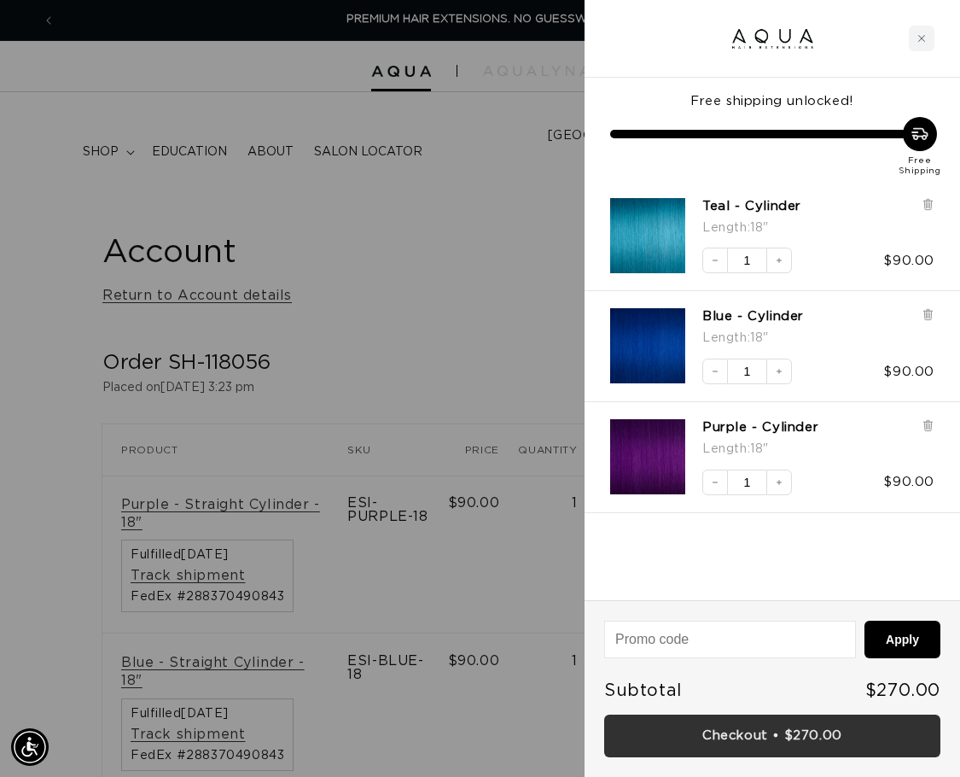
click at [774, 736] on link "Checkout • $270.00" at bounding box center [772, 737] width 336 height 44
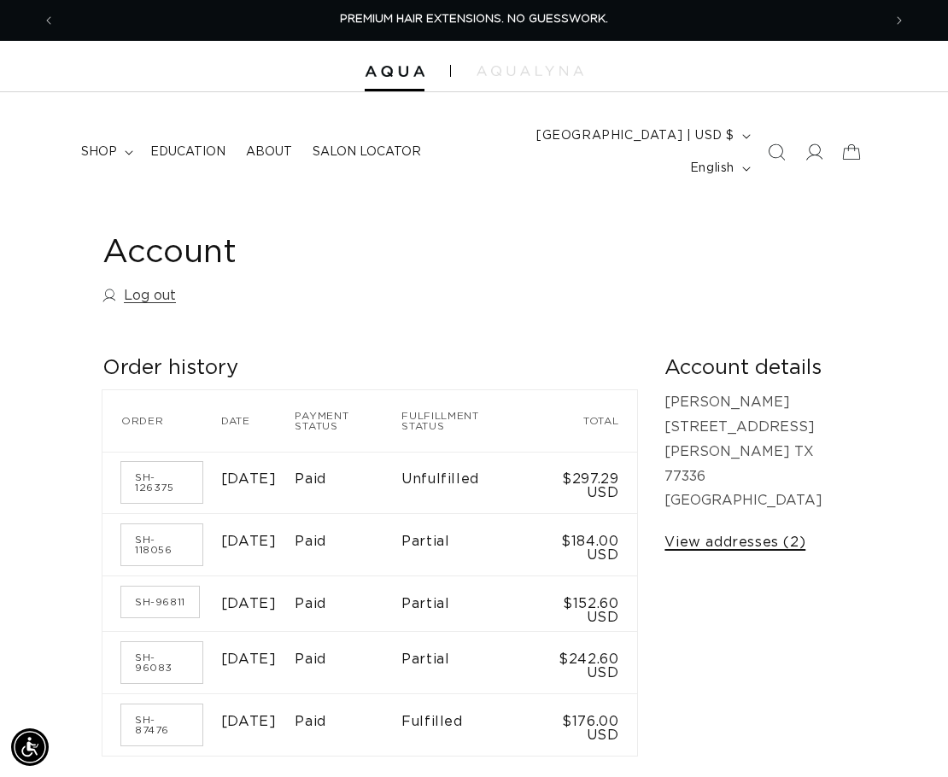
click at [801, 543] on link "View addresses (2)" at bounding box center [734, 542] width 141 height 25
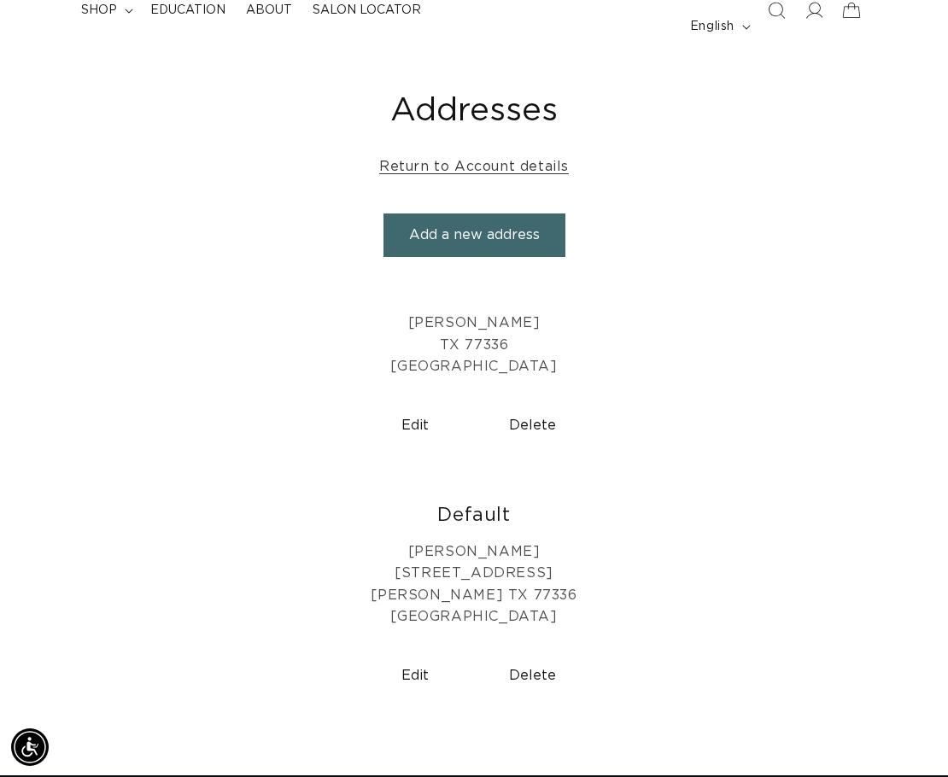
scroll to position [0, 826]
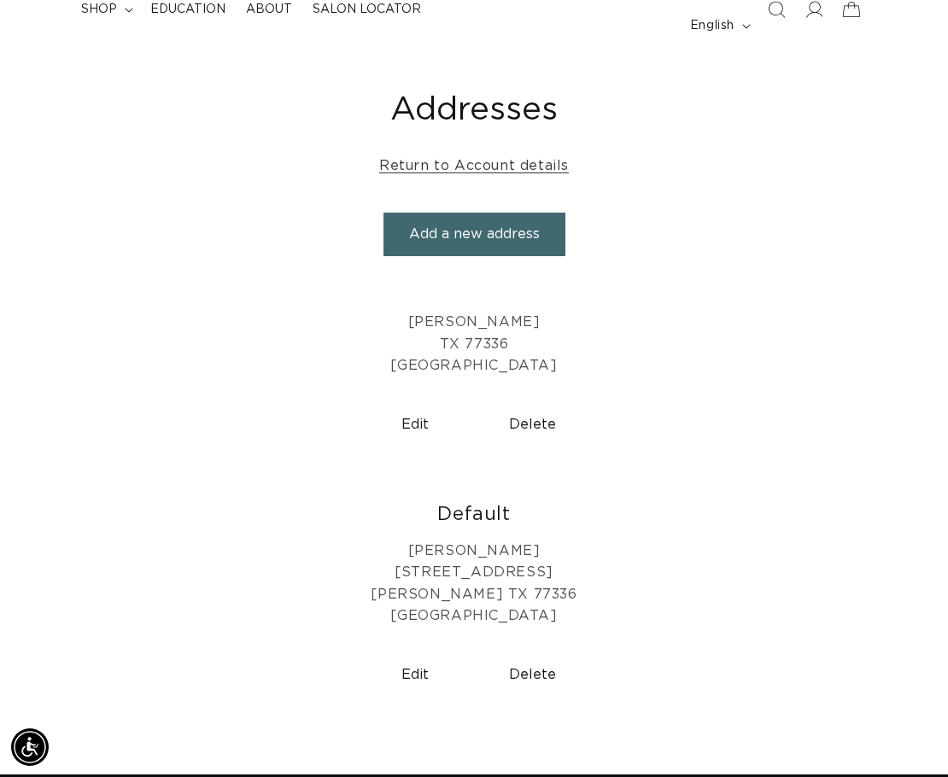
click at [527, 403] on button "Delete" at bounding box center [533, 425] width 104 height 44
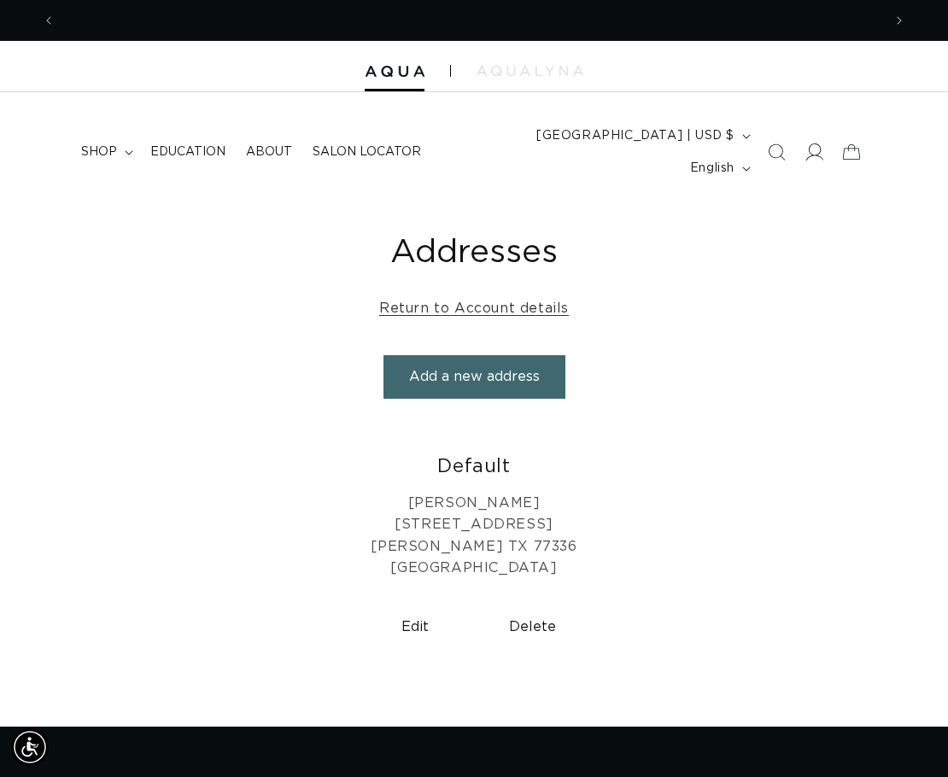
scroll to position [0, 1653]
click at [819, 143] on icon at bounding box center [813, 152] width 18 height 18
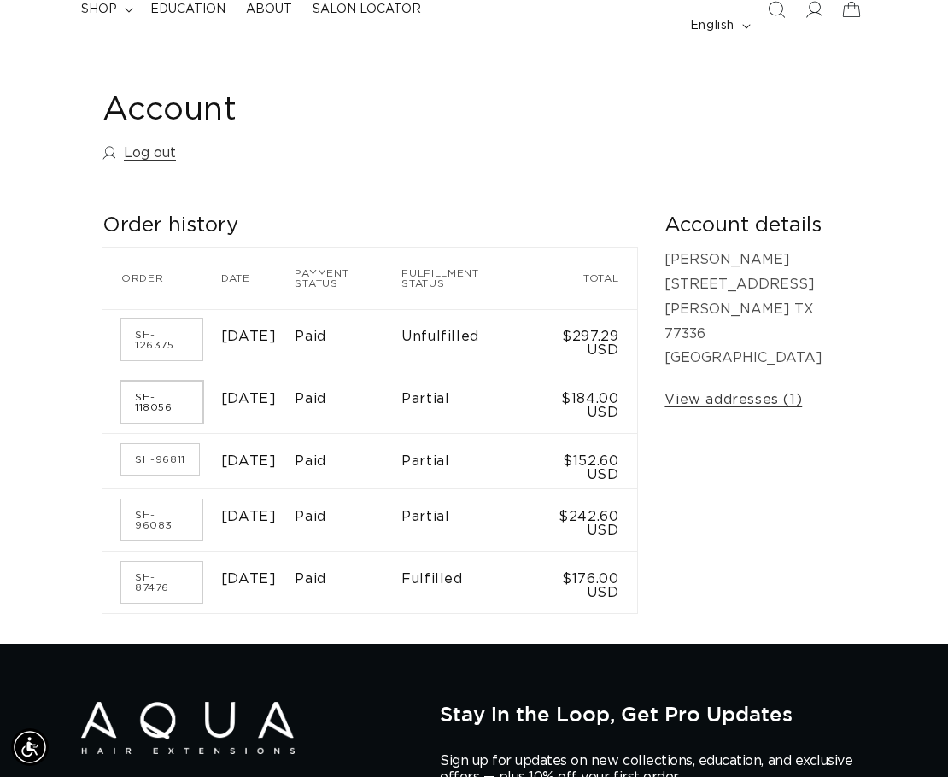
scroll to position [0, 826]
click at [159, 382] on link "SH-118056" at bounding box center [161, 402] width 81 height 41
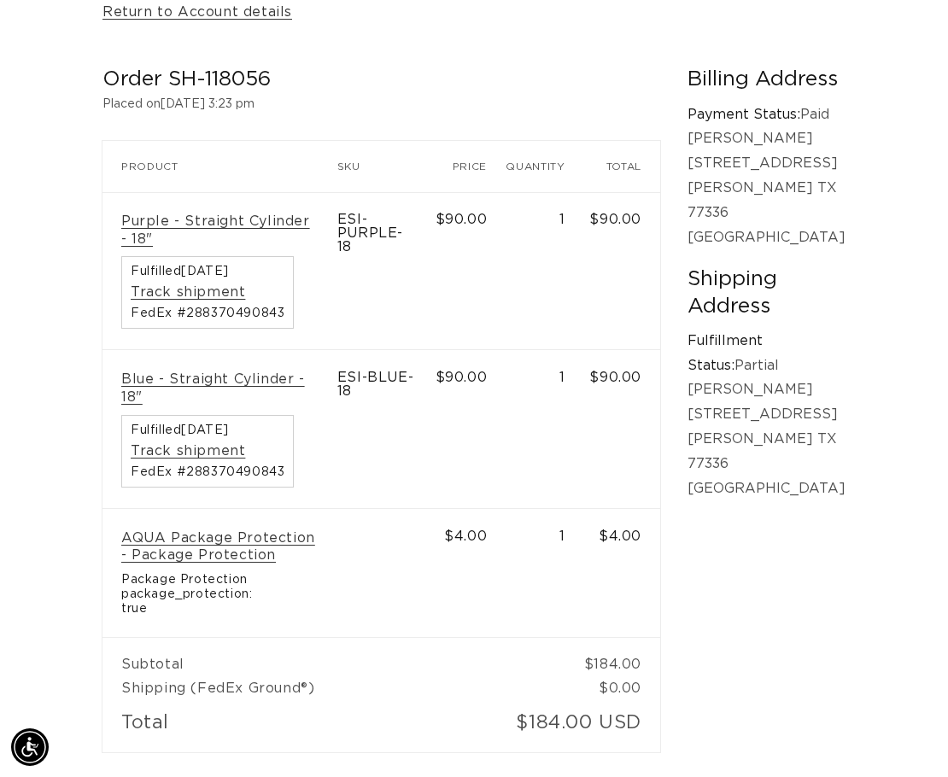
scroll to position [0, 826]
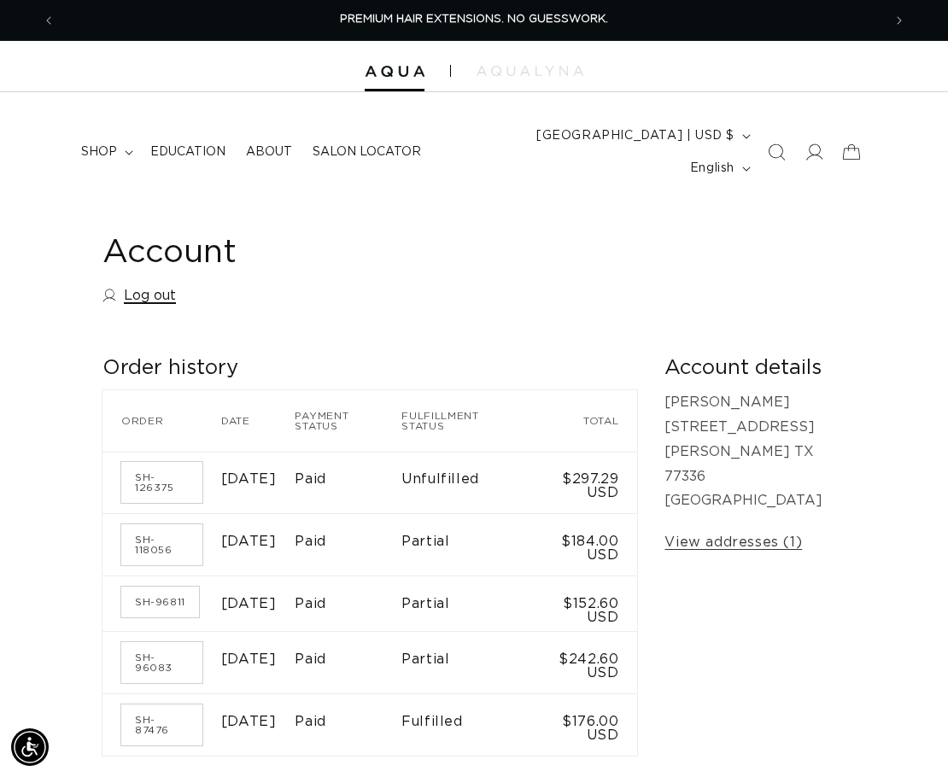
click at [144, 283] on link "Log out" at bounding box center [138, 295] width 73 height 25
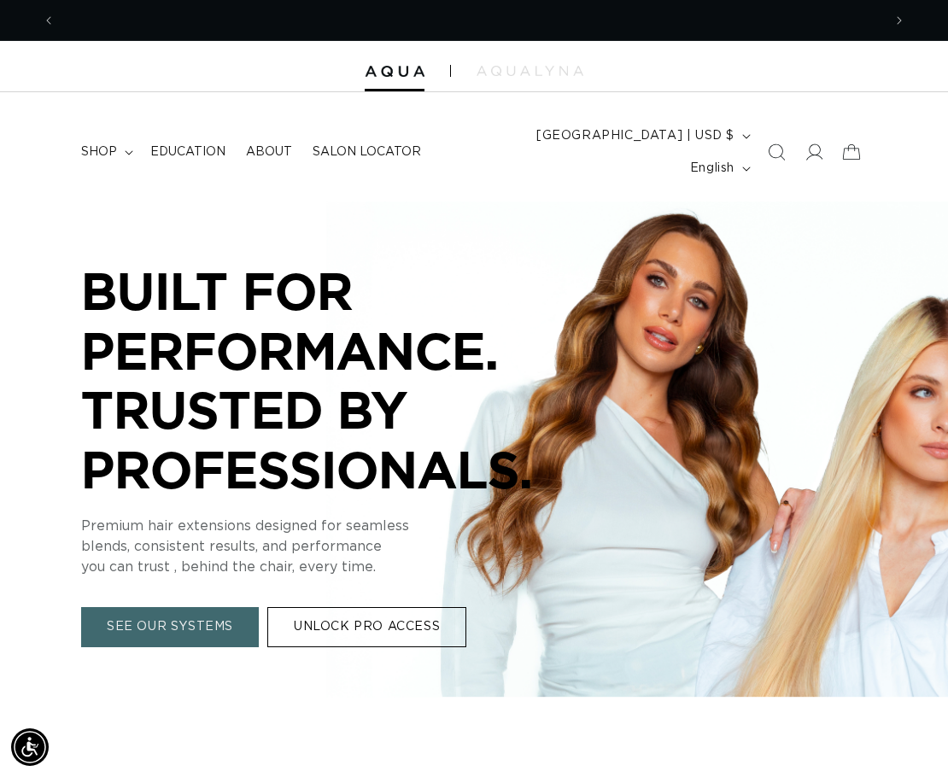
scroll to position [0, 826]
